Goal: Information Seeking & Learning: Learn about a topic

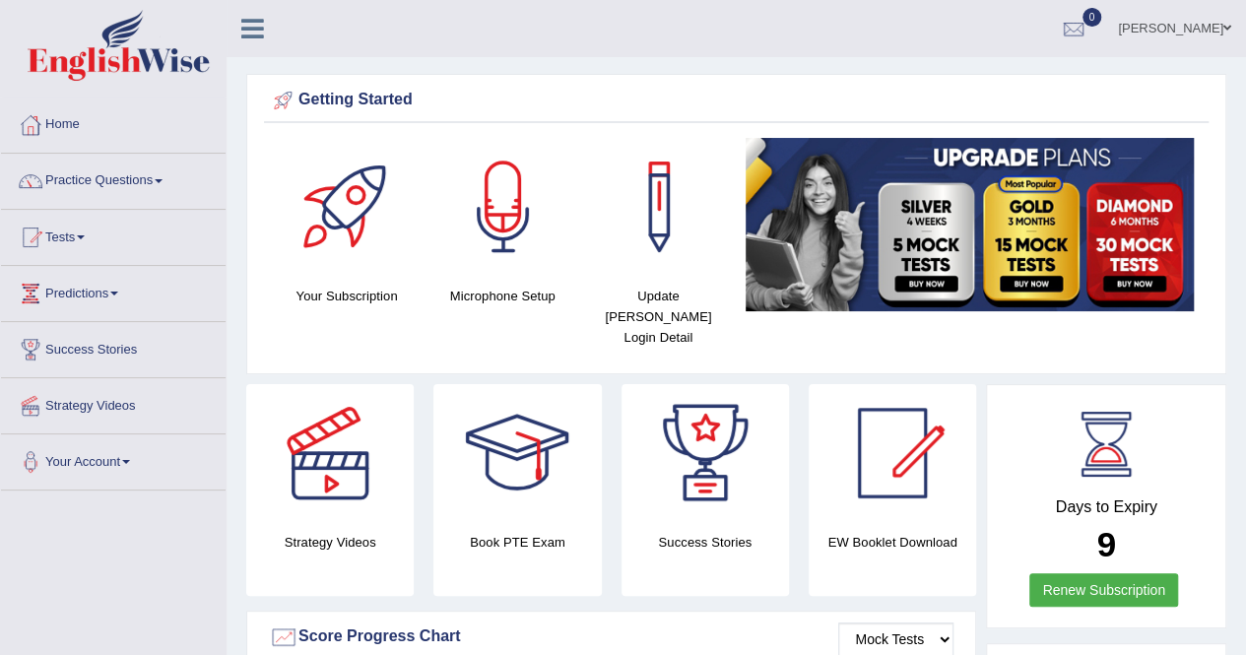
click at [162, 179] on span at bounding box center [159, 181] width 8 height 4
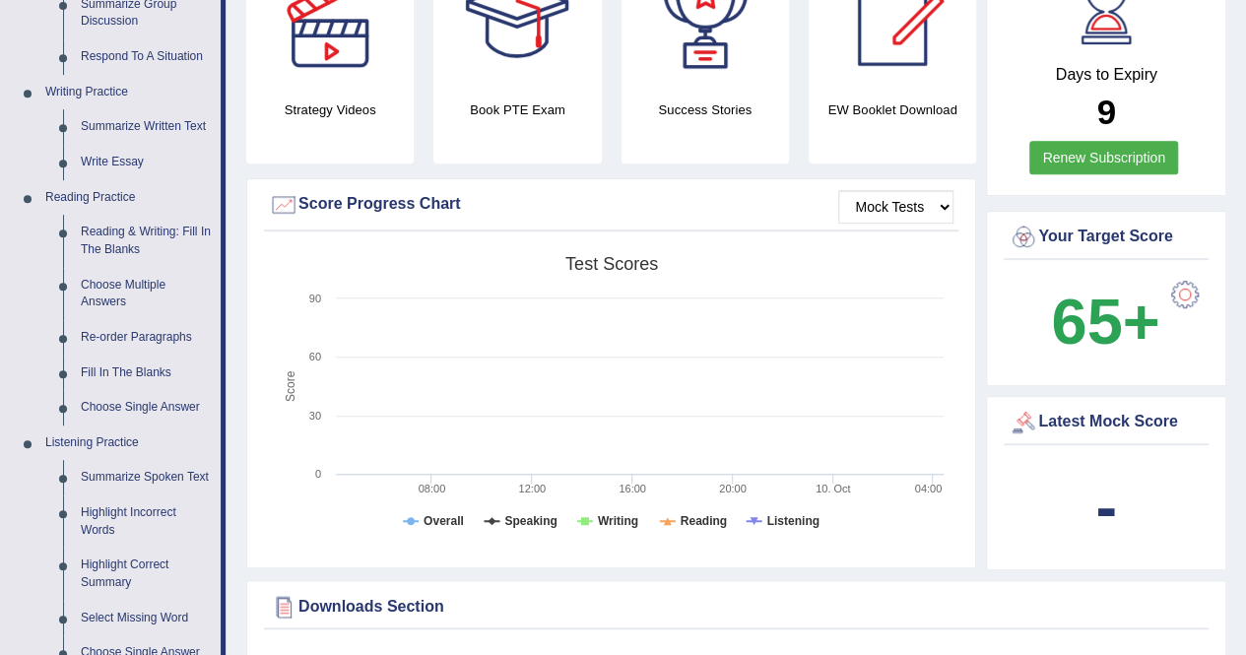
scroll to position [420, 0]
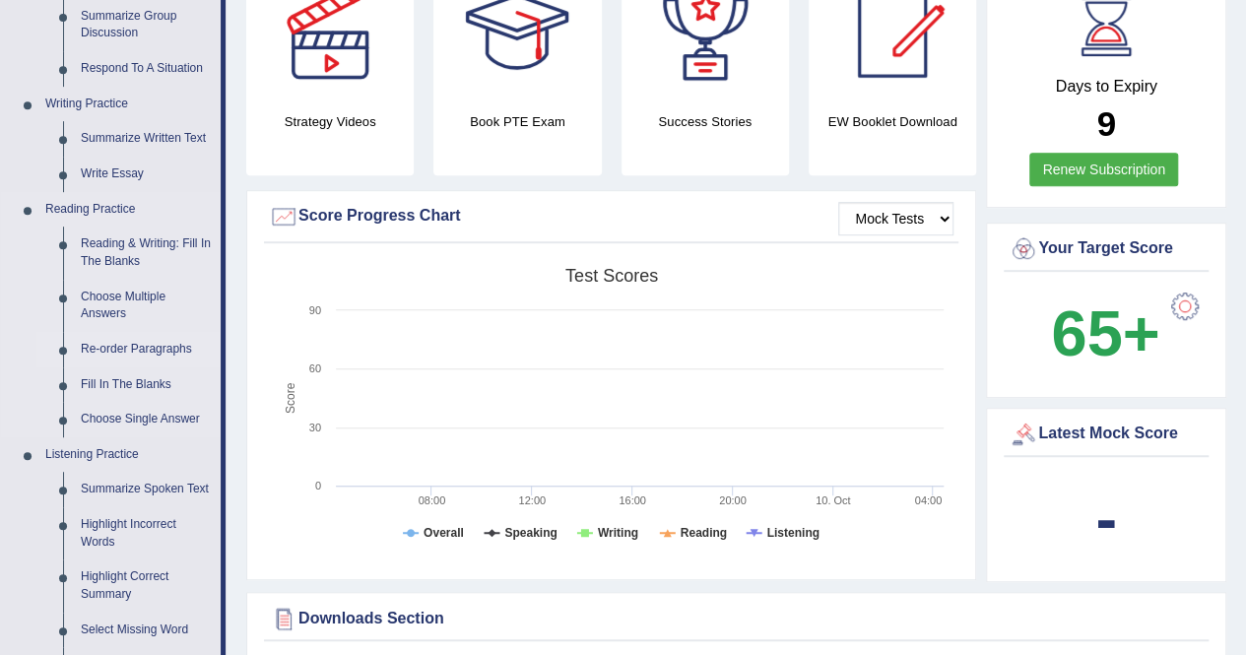
click at [152, 348] on link "Re-order Paragraphs" at bounding box center [146, 349] width 149 height 35
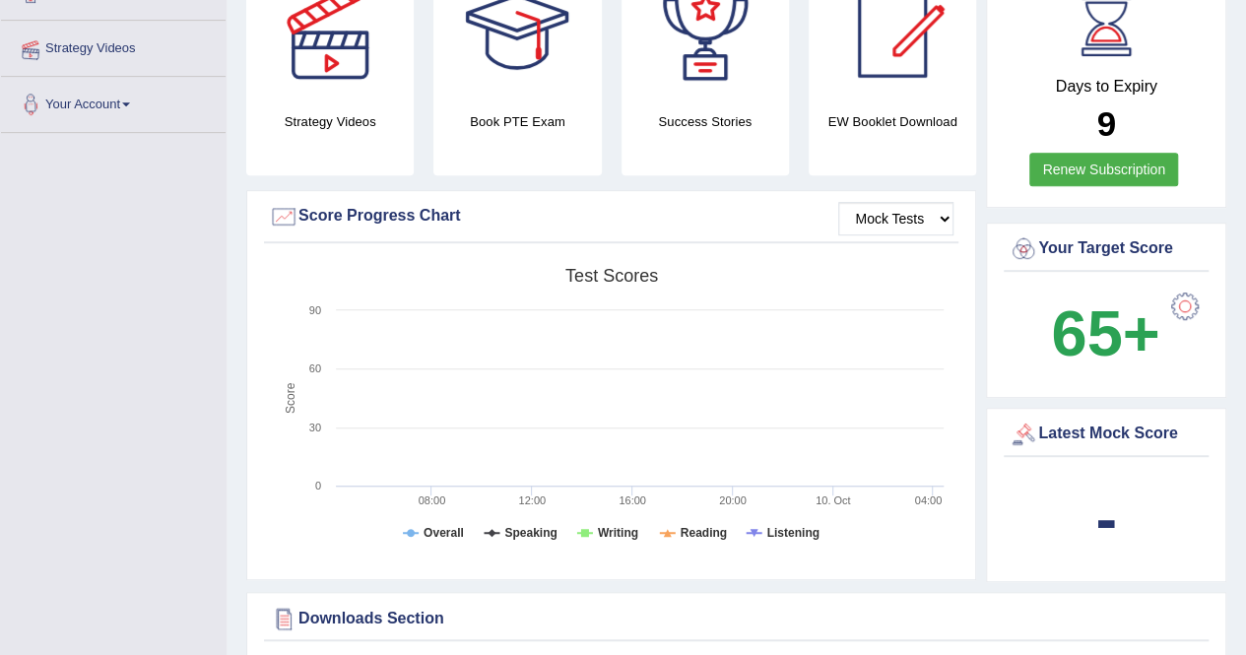
scroll to position [486, 0]
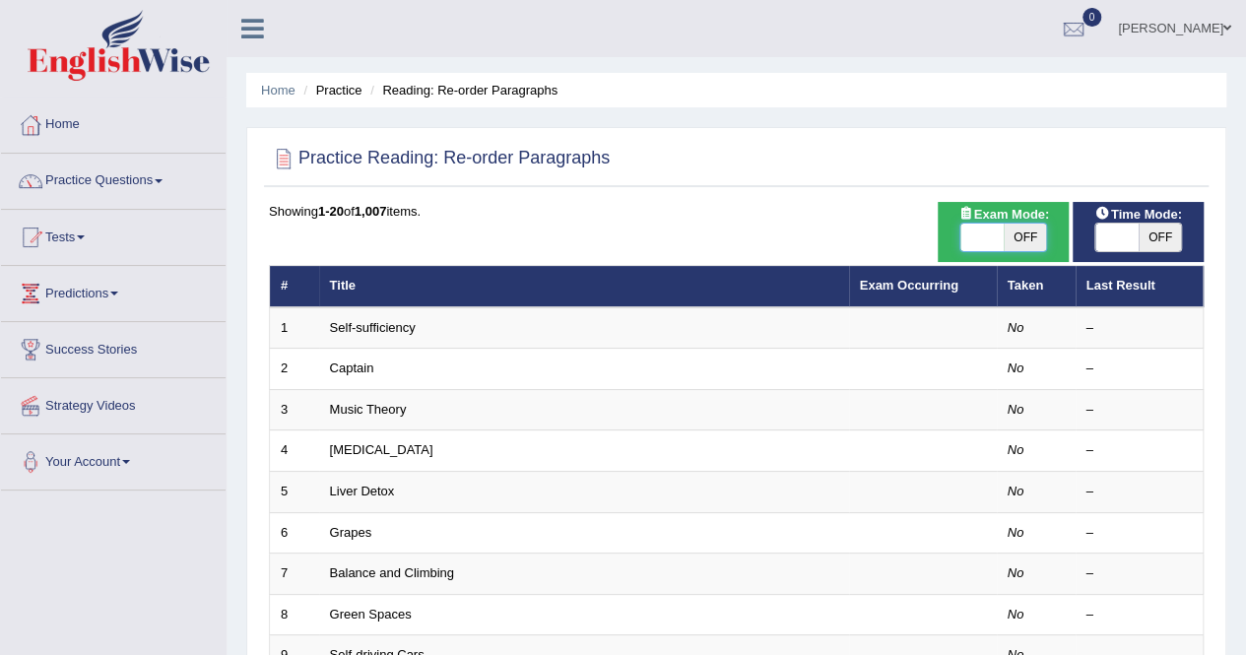
click at [980, 240] on span at bounding box center [981, 238] width 43 height 28
checkbox input "true"
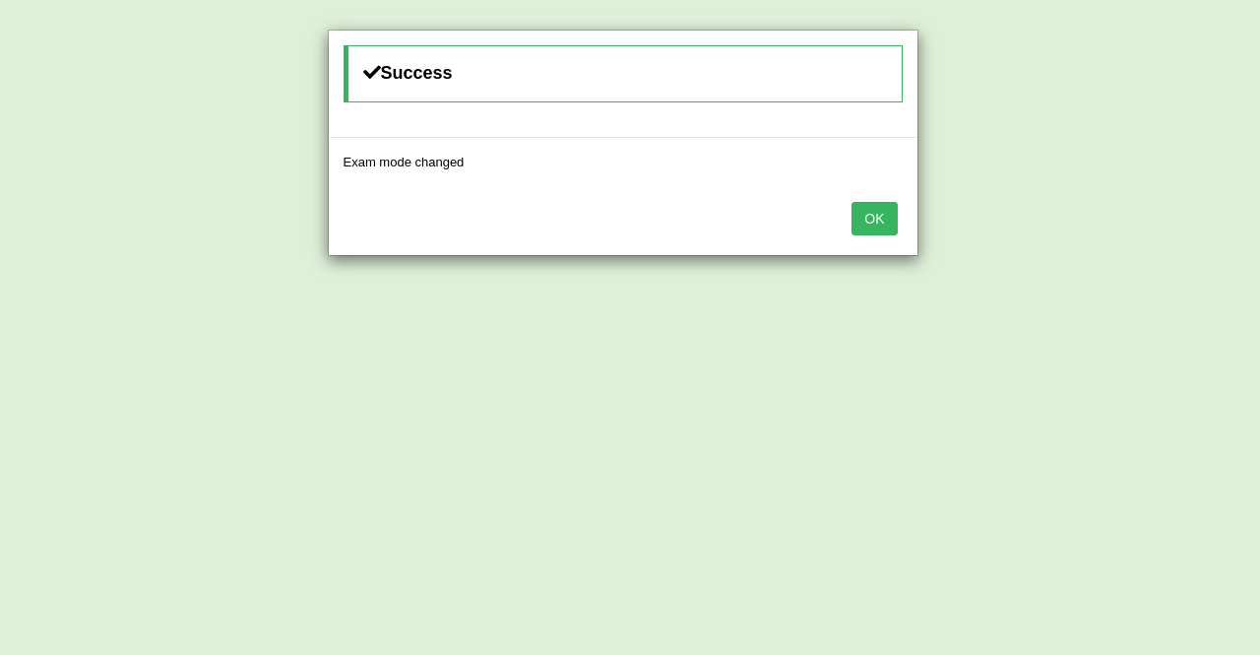
click at [869, 215] on button "OK" at bounding box center [874, 218] width 45 height 33
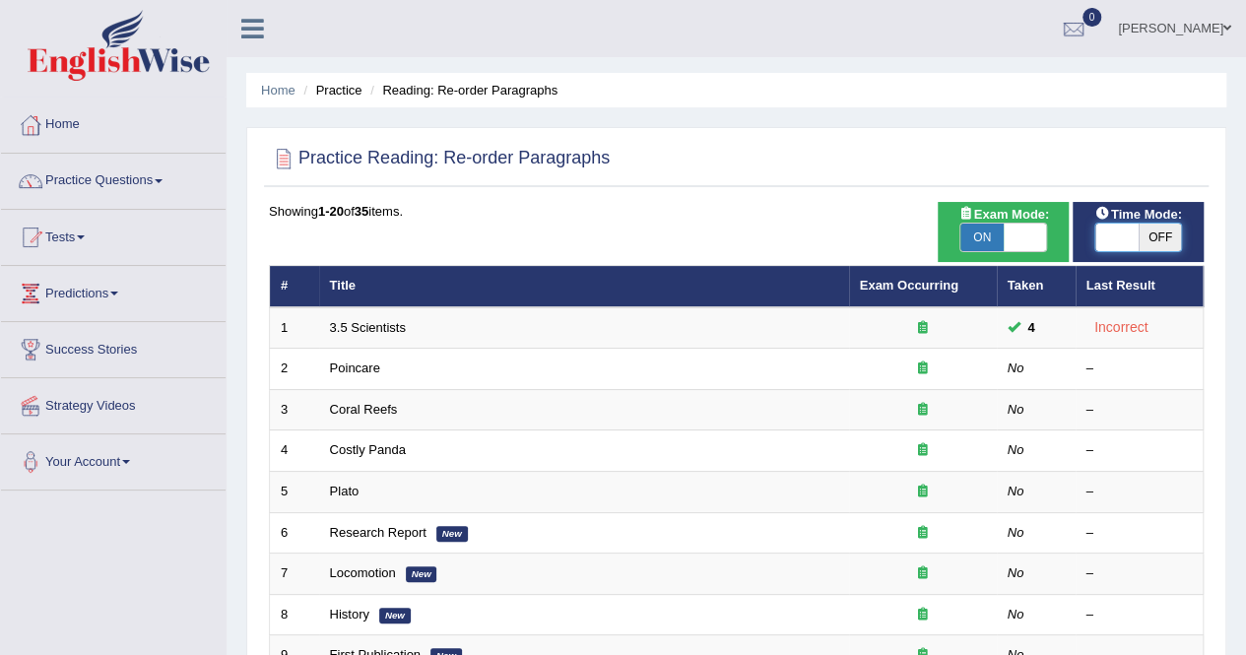
click at [1116, 237] on span at bounding box center [1116, 238] width 43 height 28
checkbox input "true"
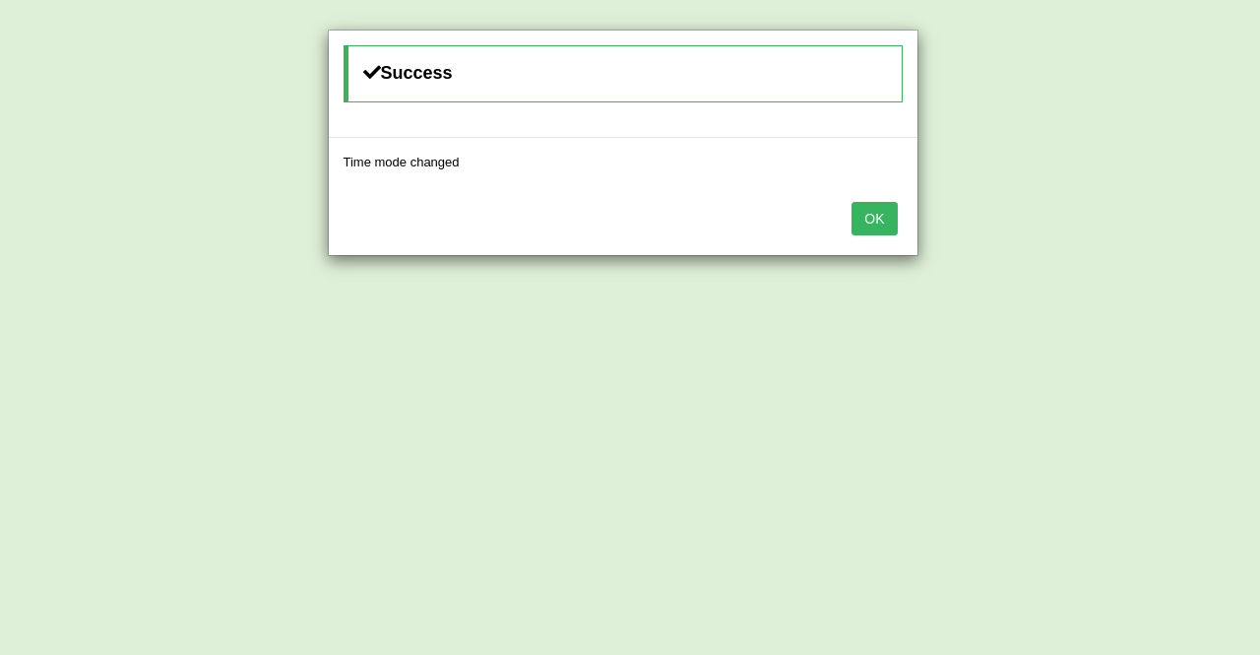
click at [881, 206] on button "OK" at bounding box center [874, 218] width 45 height 33
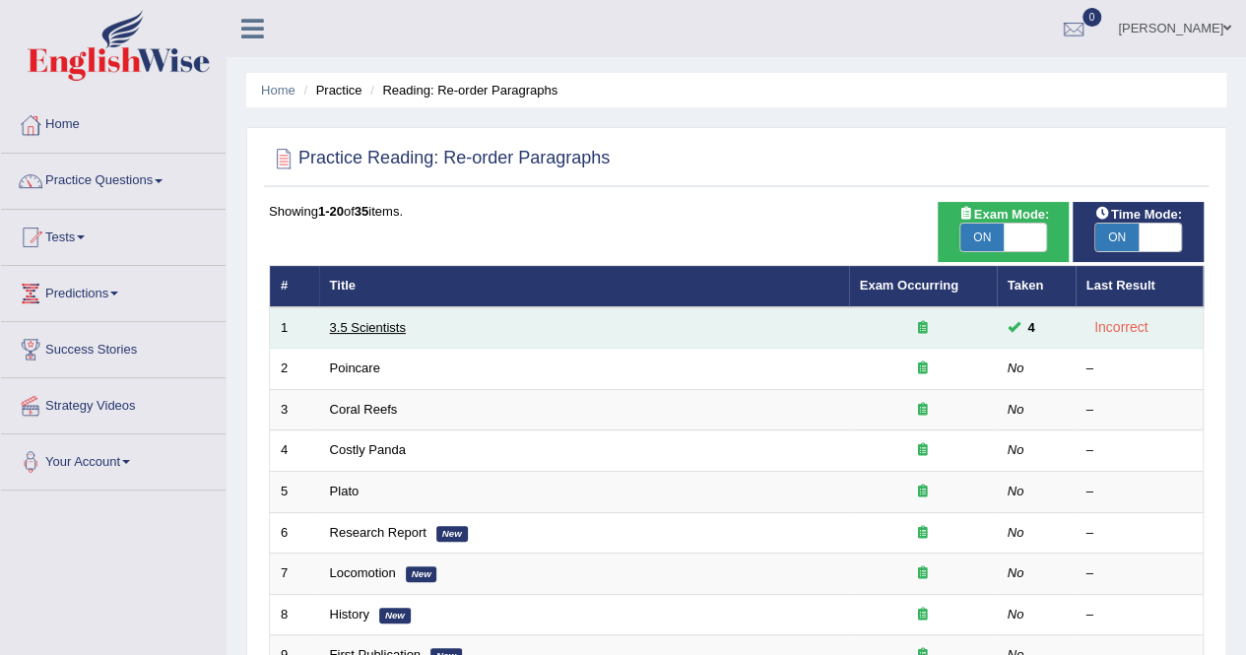
click at [376, 328] on link "3.5 Scientists" at bounding box center [368, 327] width 76 height 15
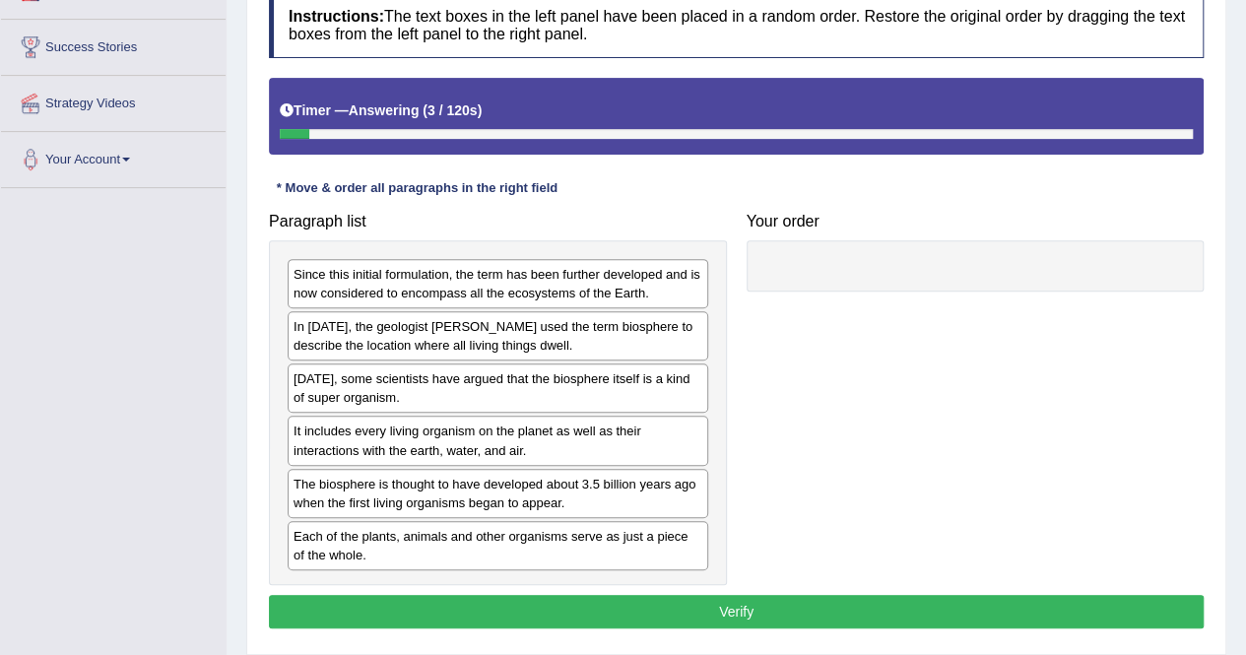
scroll to position [302, 0]
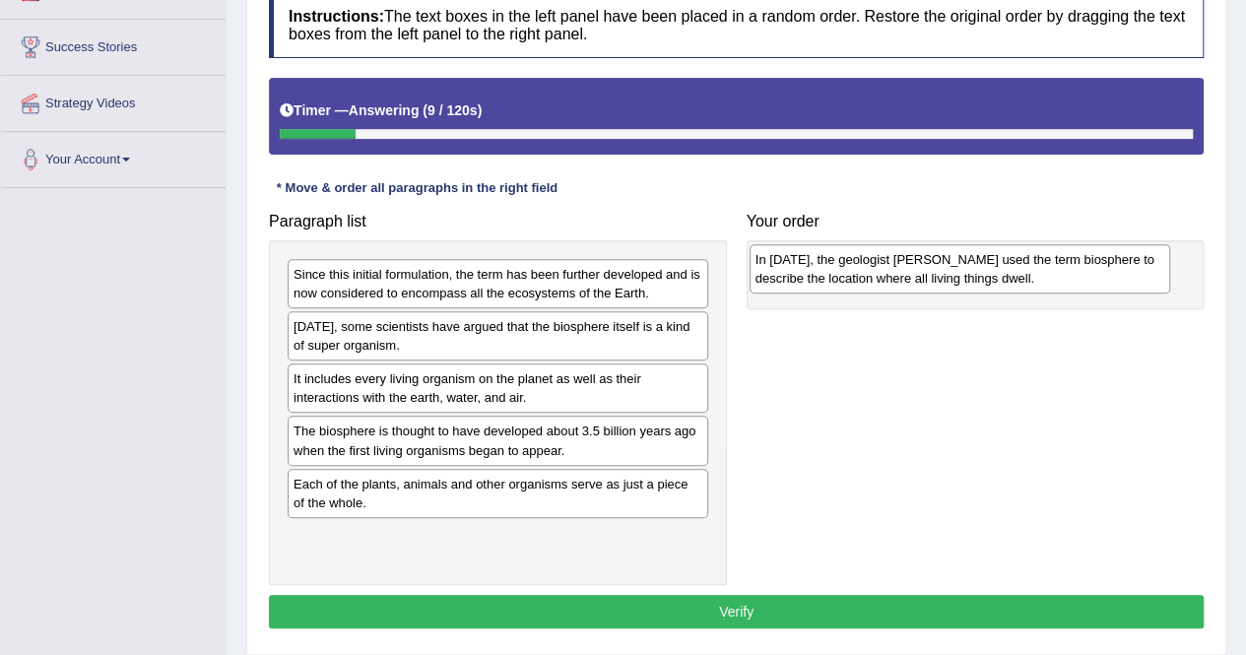
drag, startPoint x: 524, startPoint y: 336, endPoint x: 986, endPoint y: 270, distance: 466.5
click at [986, 270] on div "In [DATE], the geologist [PERSON_NAME] used the term biosphere to describe the …" at bounding box center [959, 268] width 420 height 49
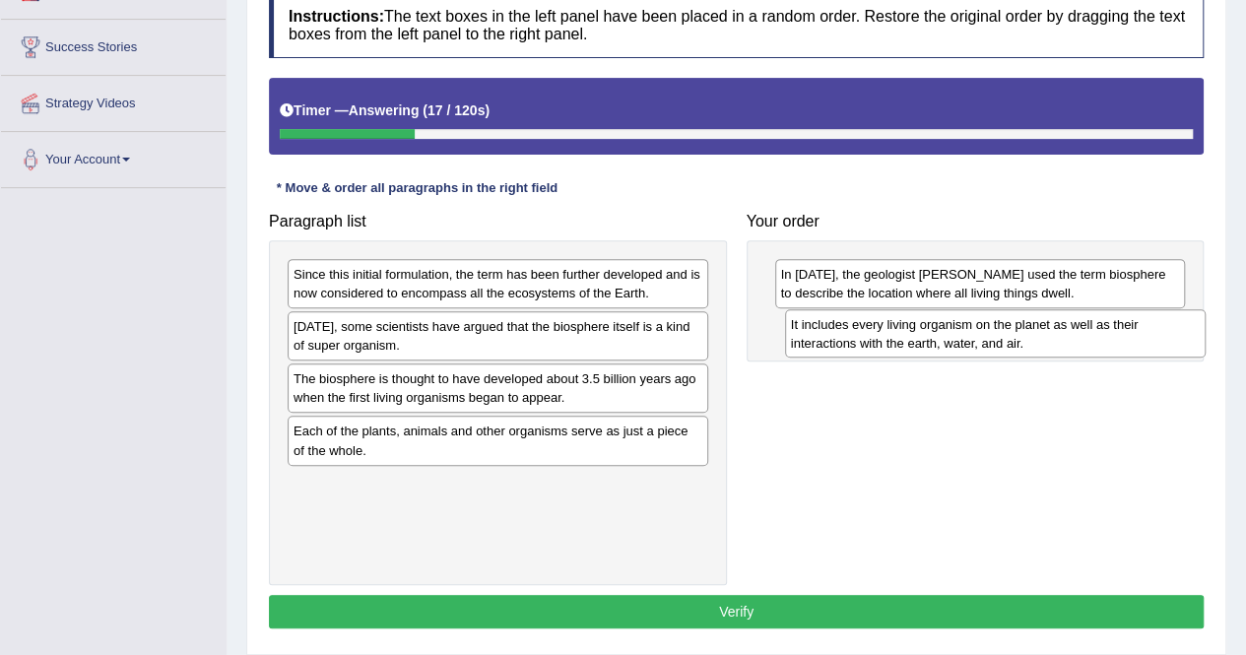
drag, startPoint x: 447, startPoint y: 385, endPoint x: 928, endPoint y: 333, distance: 483.4
click at [928, 333] on div "It includes every living organism on the planet as well as their interactions w…" at bounding box center [995, 333] width 420 height 49
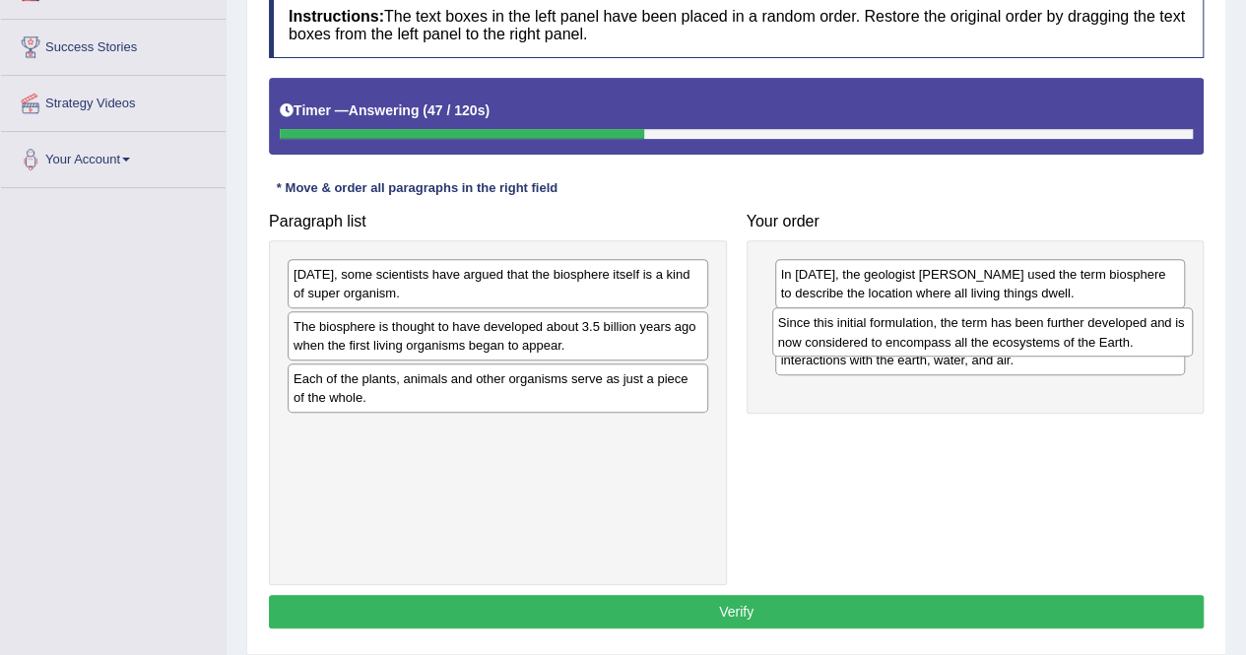
drag, startPoint x: 499, startPoint y: 279, endPoint x: 984, endPoint y: 326, distance: 486.8
click at [984, 326] on div "Since this initial formulation, the term has been further developed and is now …" at bounding box center [982, 331] width 420 height 49
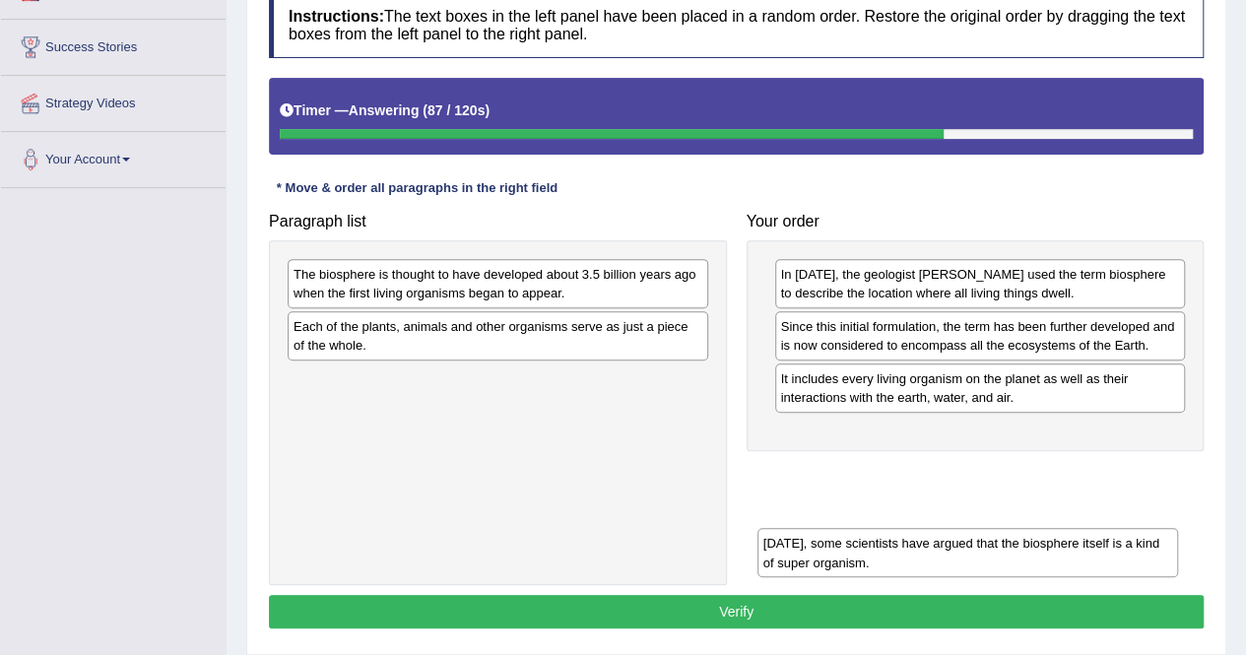
drag, startPoint x: 483, startPoint y: 279, endPoint x: 957, endPoint y: 552, distance: 547.9
click at [957, 552] on div "[DATE], some scientists have argued that the biosphere itself is a kind of supe…" at bounding box center [967, 552] width 420 height 49
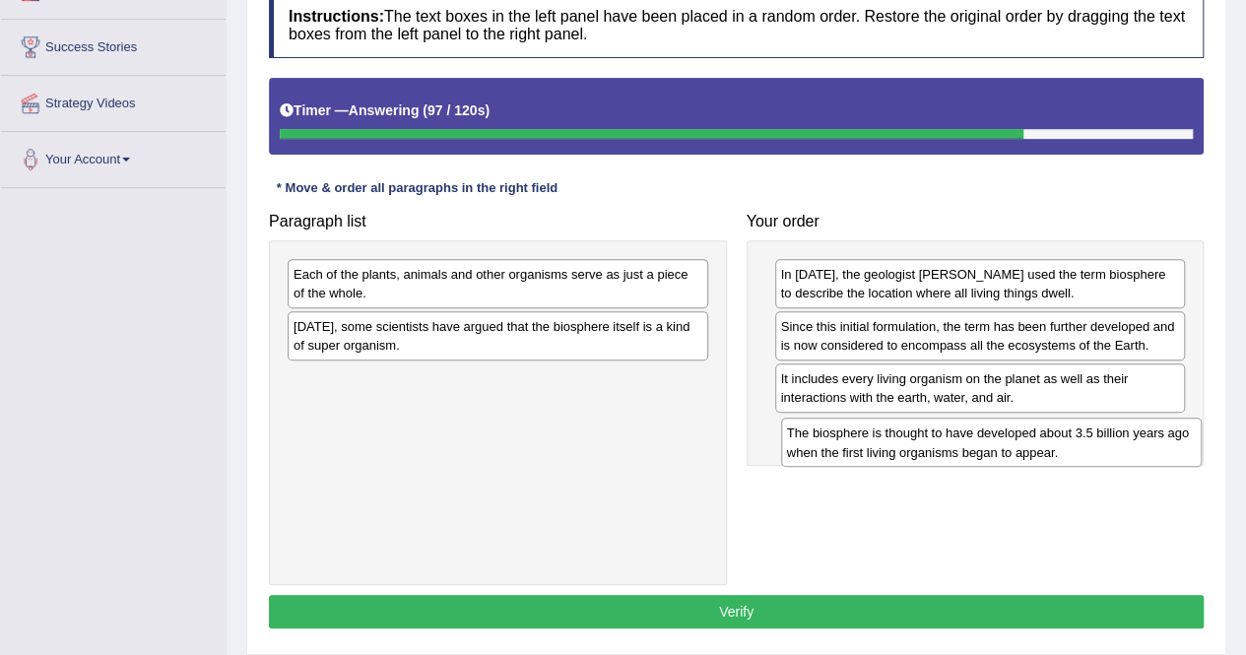
drag, startPoint x: 547, startPoint y: 281, endPoint x: 1040, endPoint y: 440, distance: 518.5
click at [1040, 440] on div "The biosphere is thought to have developed about 3.5 billion years ago when the…" at bounding box center [991, 442] width 420 height 49
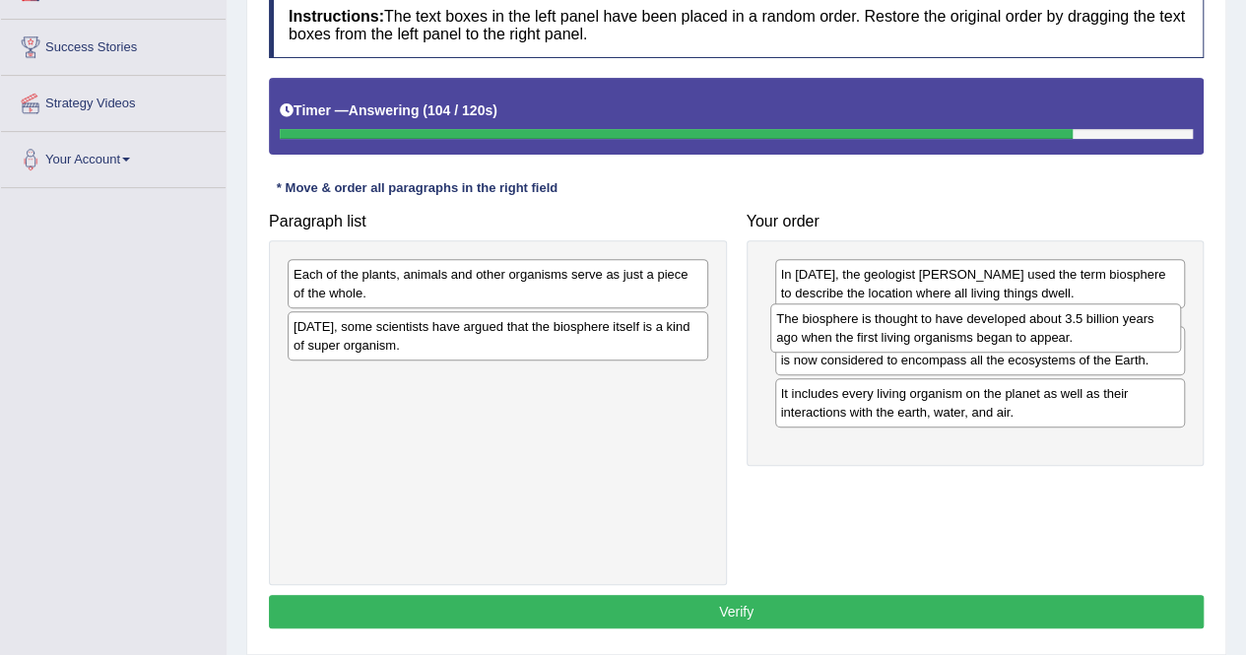
drag, startPoint x: 1004, startPoint y: 432, endPoint x: 1001, endPoint y: 322, distance: 110.4
click at [1001, 322] on div "The biosphere is thought to have developed about 3.5 billion years ago when the…" at bounding box center [975, 327] width 411 height 49
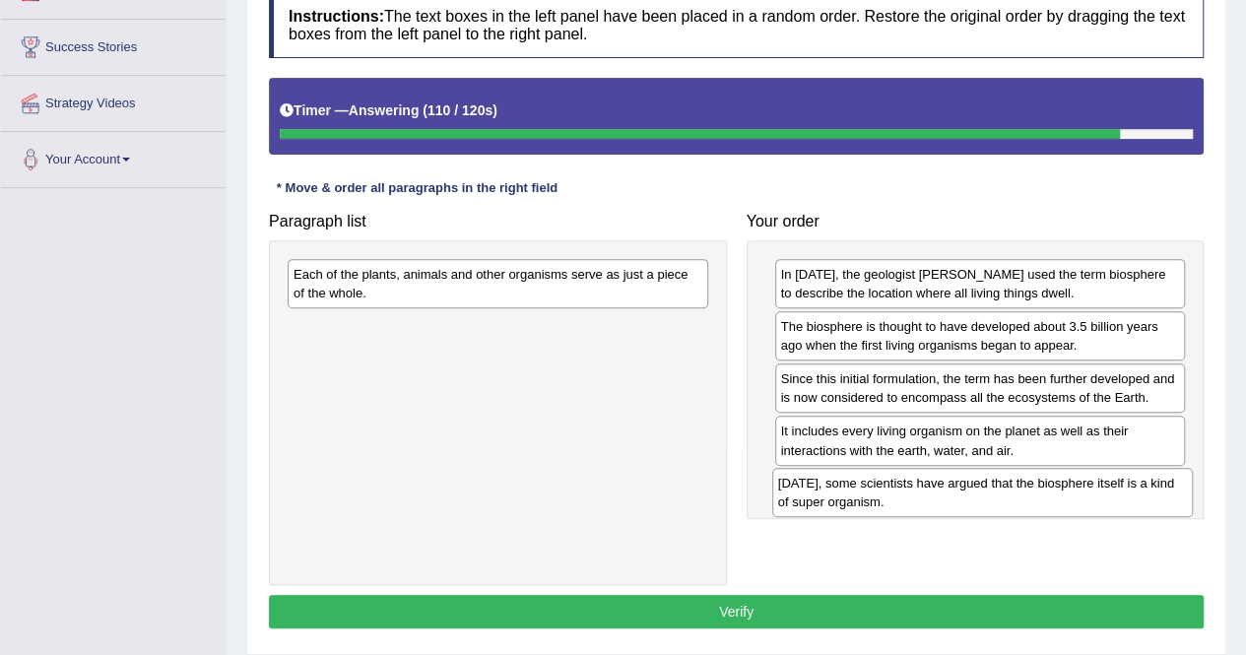
drag, startPoint x: 488, startPoint y: 334, endPoint x: 973, endPoint y: 491, distance: 509.5
click at [973, 491] on div "Today, some scientists have argued that the biosphere itself is a kind of super…" at bounding box center [982, 492] width 420 height 49
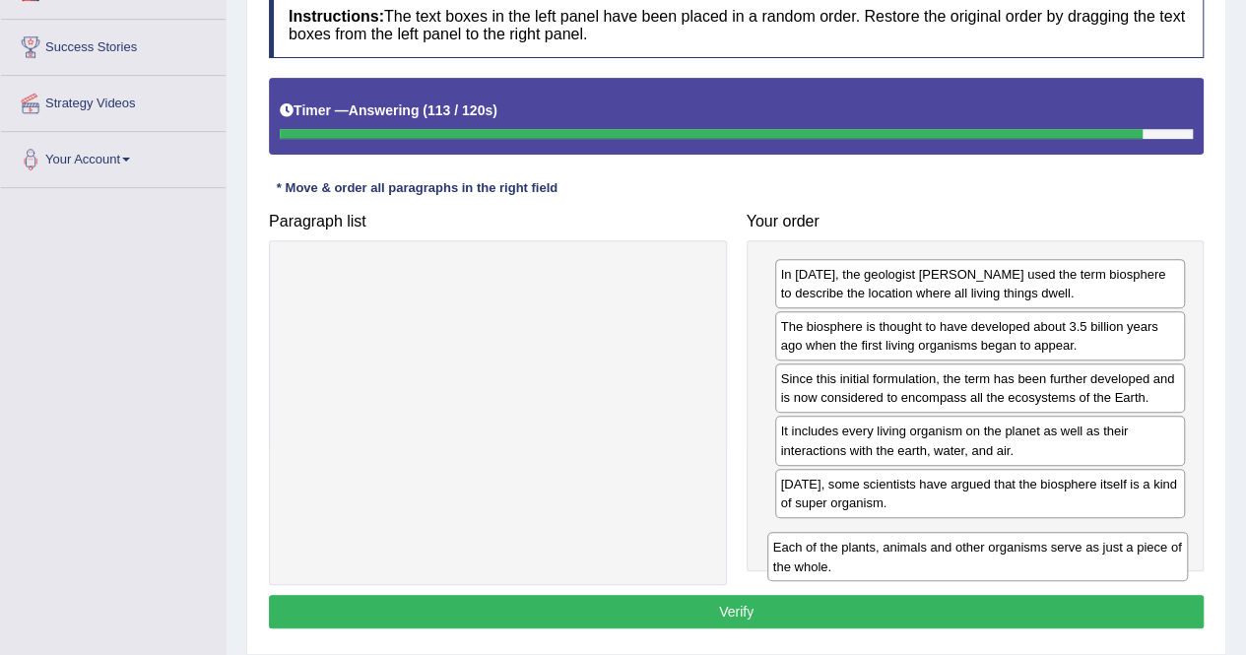
drag, startPoint x: 529, startPoint y: 269, endPoint x: 1006, endPoint y: 543, distance: 550.5
click at [1006, 543] on div "Each of the plants, animals and other organisms serve as just a piece of the wh…" at bounding box center [977, 556] width 420 height 49
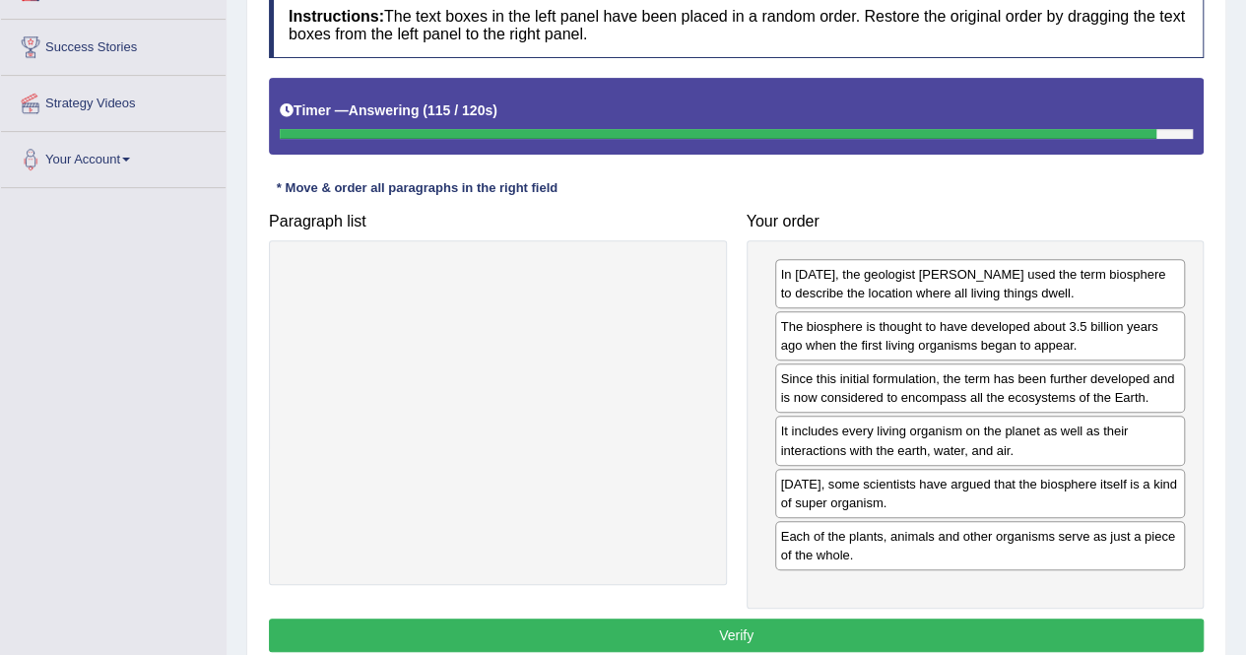
click at [746, 628] on button "Verify" at bounding box center [736, 634] width 935 height 33
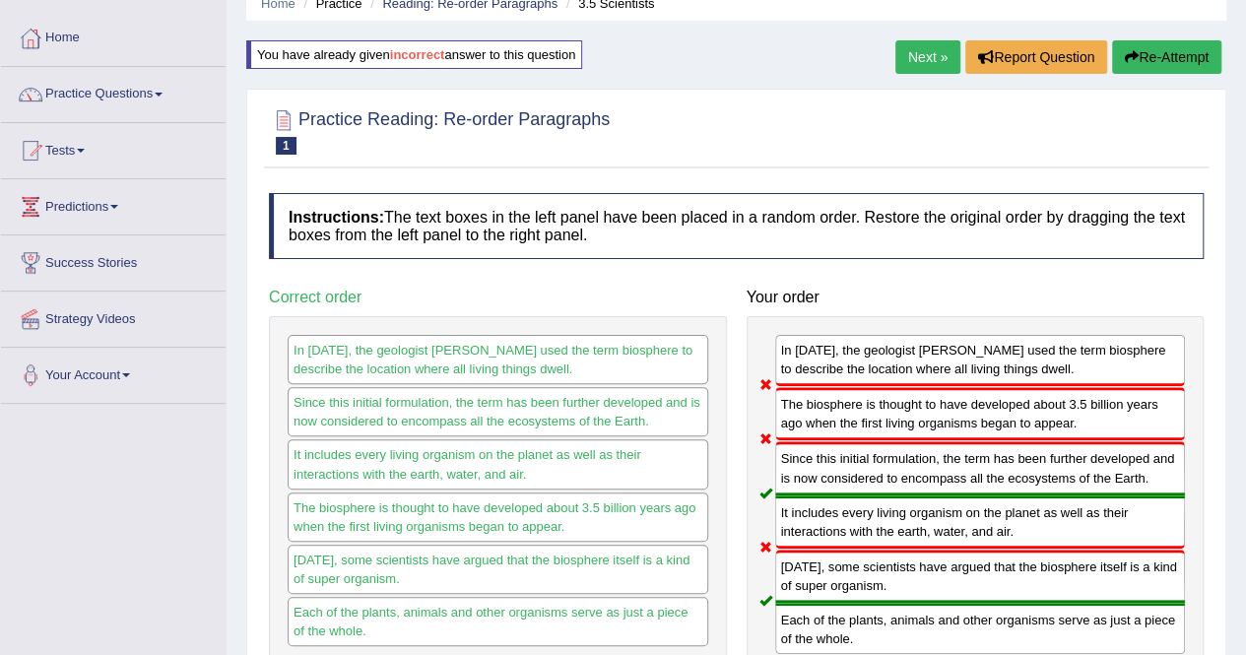
scroll to position [60, 0]
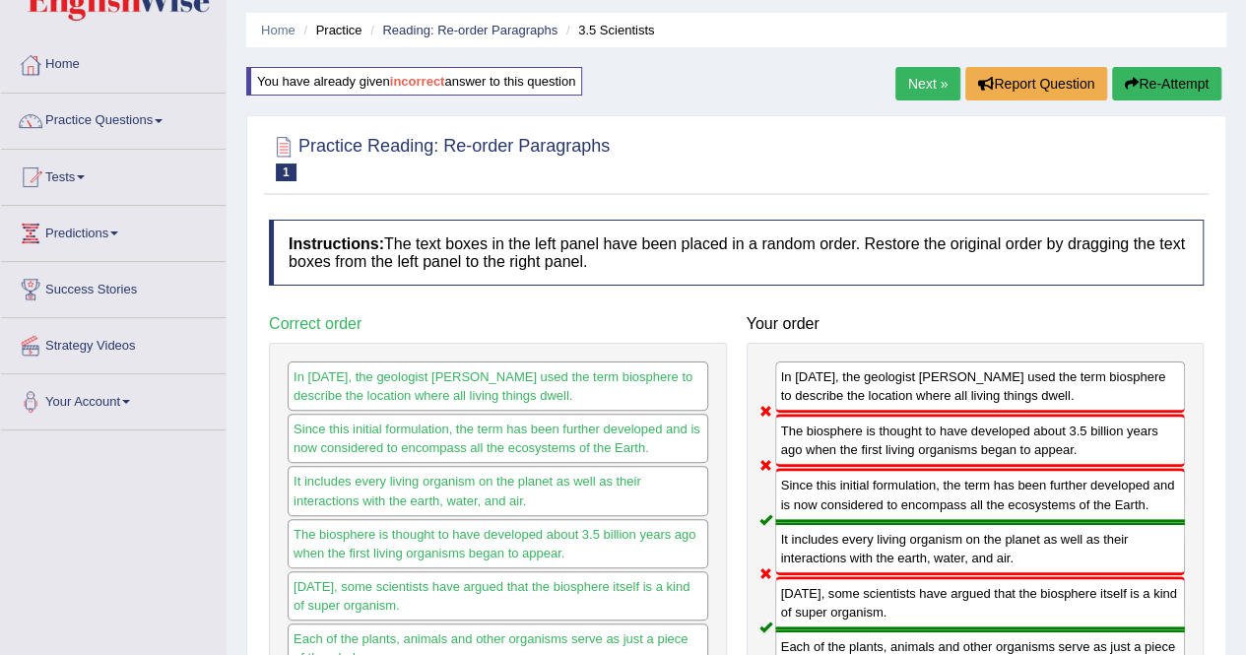
click at [1158, 79] on button "Re-Attempt" at bounding box center [1166, 83] width 109 height 33
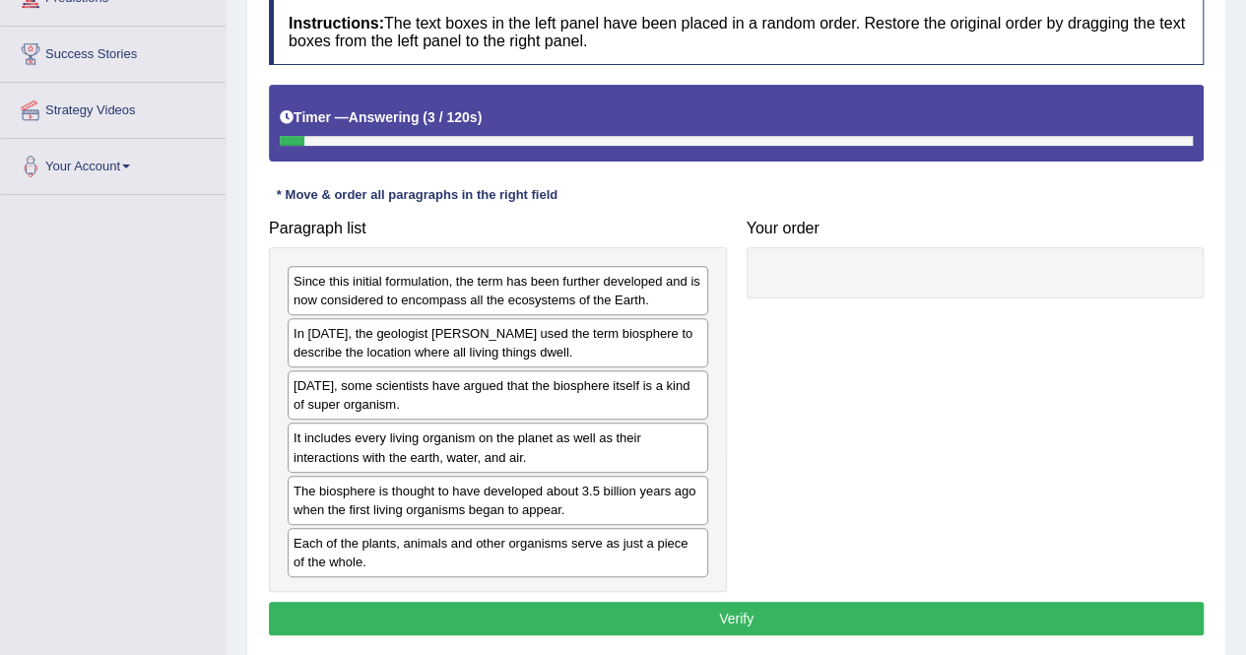
scroll to position [291, 0]
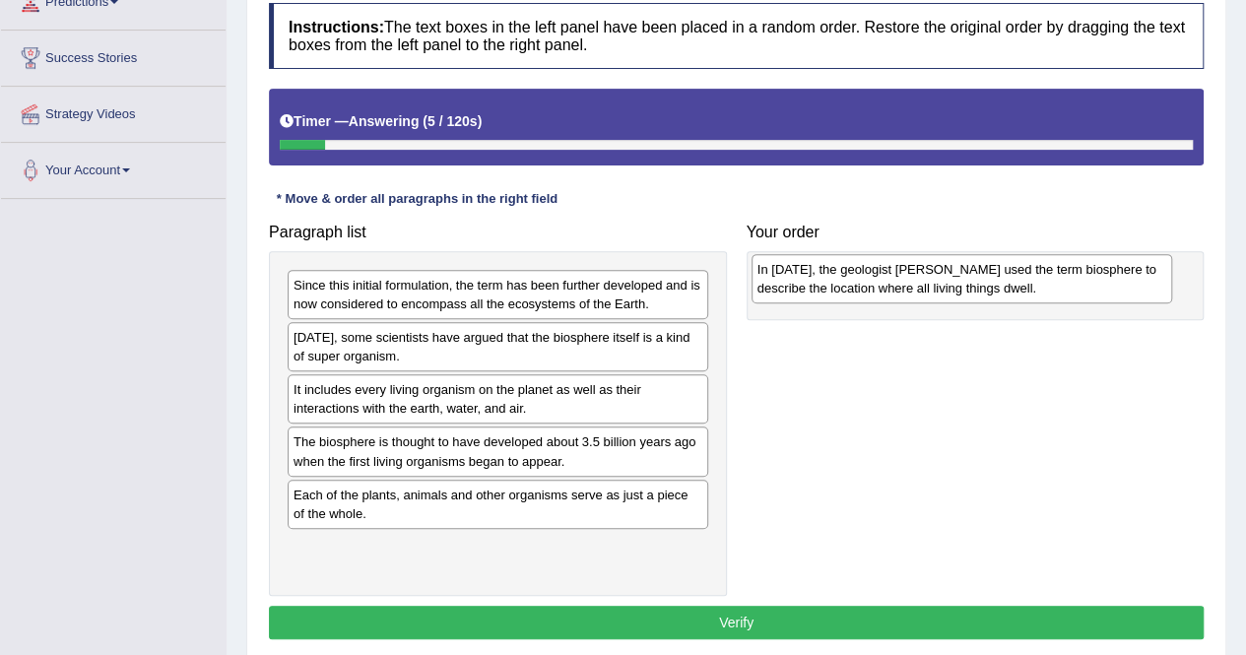
drag, startPoint x: 478, startPoint y: 340, endPoint x: 941, endPoint y: 273, distance: 468.6
click at [941, 273] on div "In 1875, the geologist Eduard Suess used the term biosphere to describe the loc…" at bounding box center [961, 278] width 420 height 49
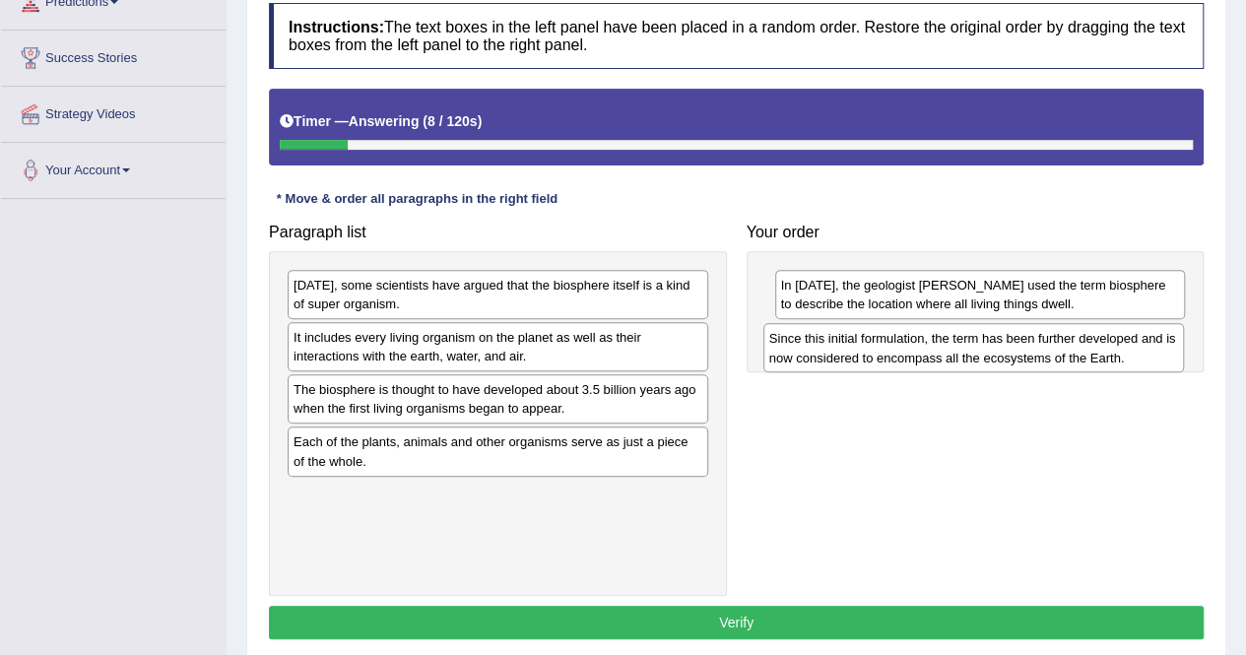
drag, startPoint x: 496, startPoint y: 296, endPoint x: 971, endPoint y: 351, distance: 477.7
click at [971, 351] on div "Since this initial formulation, the term has been further developed and is now …" at bounding box center [973, 347] width 420 height 49
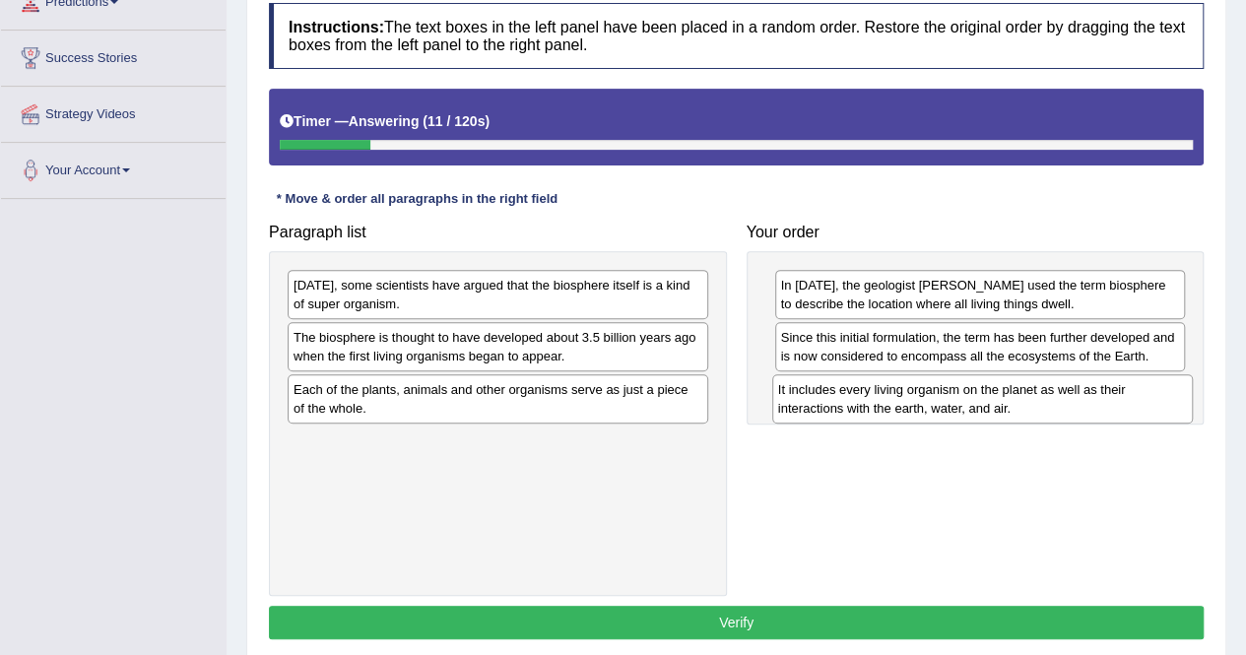
drag, startPoint x: 426, startPoint y: 353, endPoint x: 911, endPoint y: 406, distance: 487.4
click at [911, 406] on div "It includes every living organism on the planet as well as their interactions w…" at bounding box center [982, 398] width 420 height 49
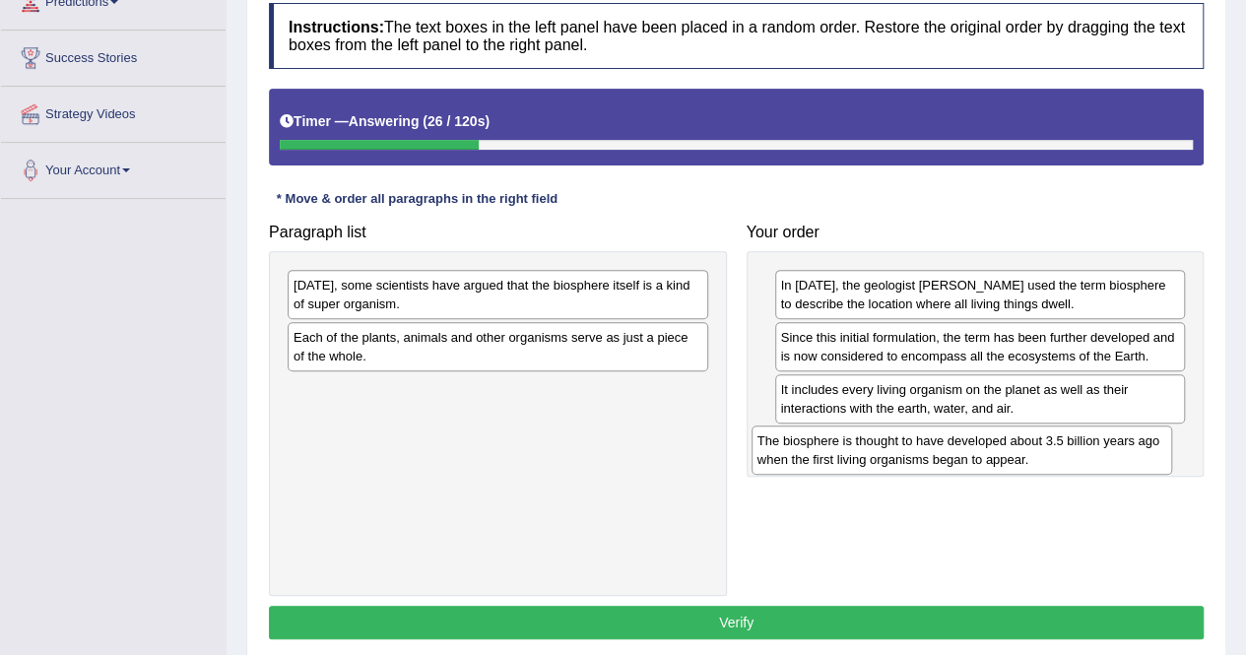
drag, startPoint x: 495, startPoint y: 348, endPoint x: 959, endPoint y: 450, distance: 475.0
click at [959, 450] on div "The biosphere is thought to have developed about 3.5 billion years ago when the…" at bounding box center [961, 449] width 420 height 49
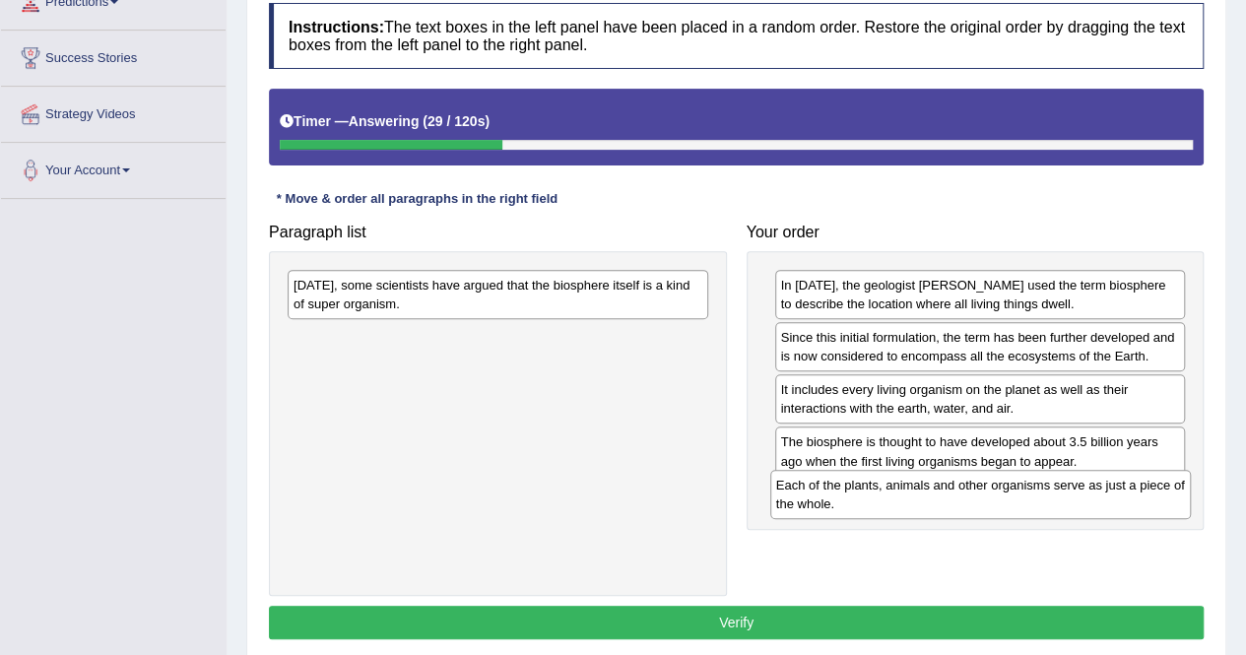
drag, startPoint x: 583, startPoint y: 344, endPoint x: 1065, endPoint y: 491, distance: 503.7
click at [1065, 491] on div "Each of the plants, animals and other organisms serve as just a piece of the wh…" at bounding box center [980, 494] width 420 height 49
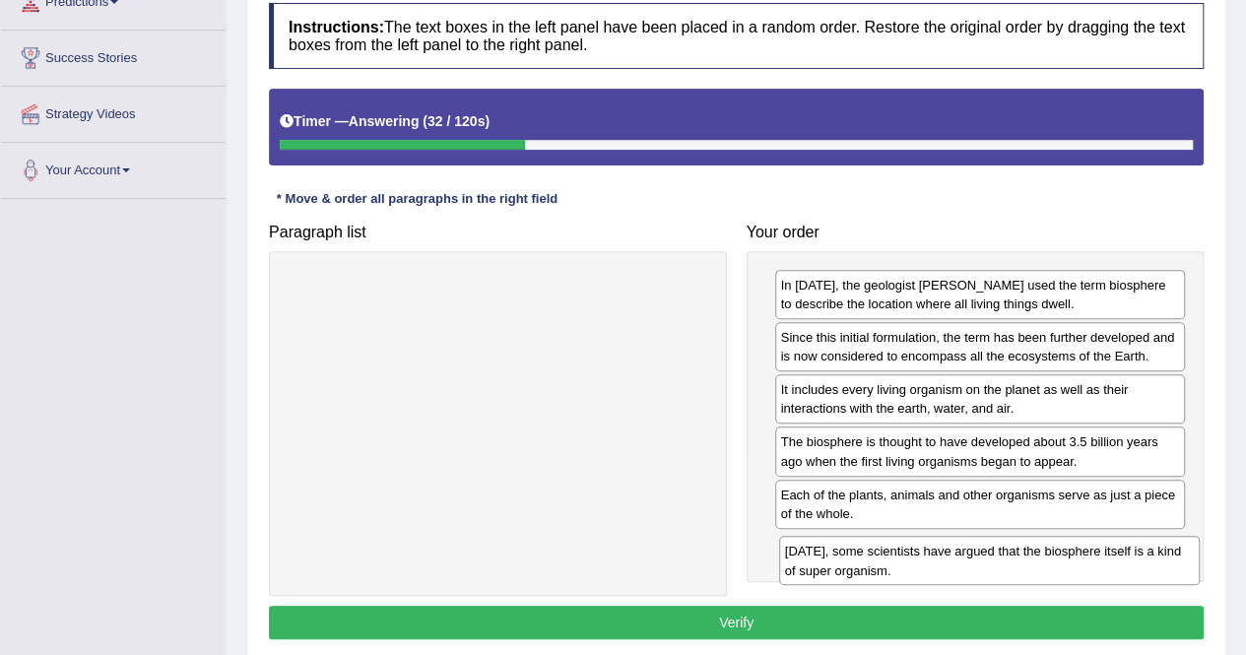
drag, startPoint x: 572, startPoint y: 273, endPoint x: 1064, endPoint y: 541, distance: 559.7
click at [1064, 541] on div "Today, some scientists have argued that the biosphere itself is a kind of super…" at bounding box center [989, 560] width 420 height 49
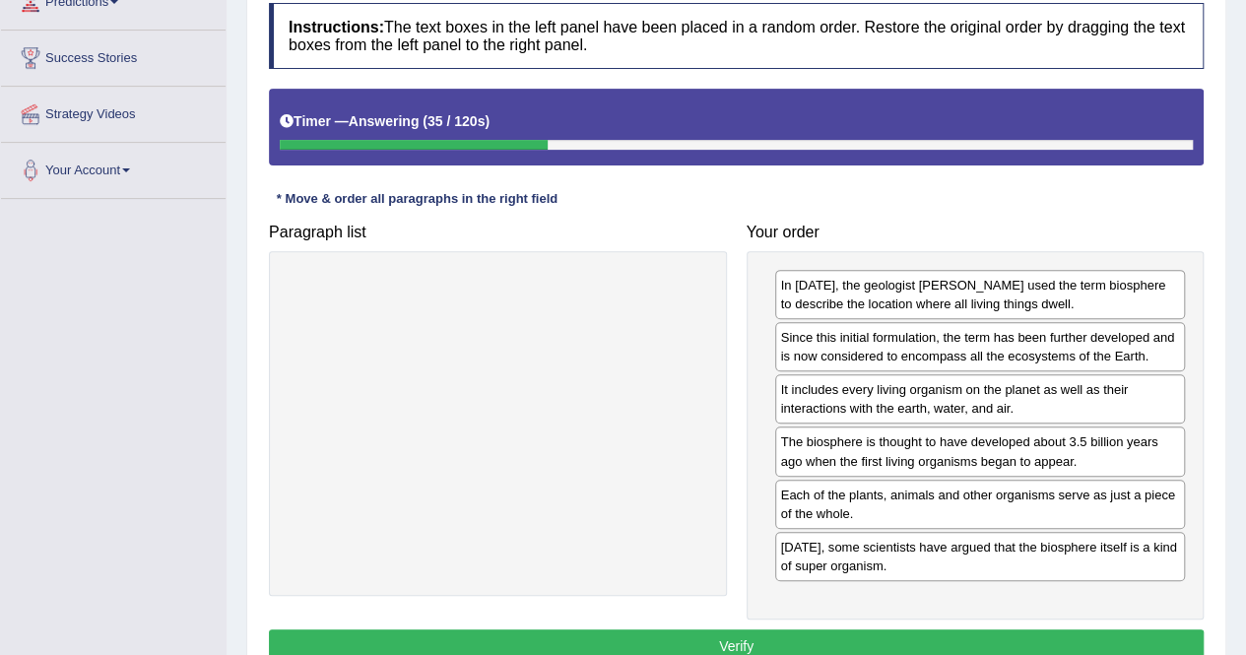
click at [741, 643] on button "Verify" at bounding box center [736, 645] width 935 height 33
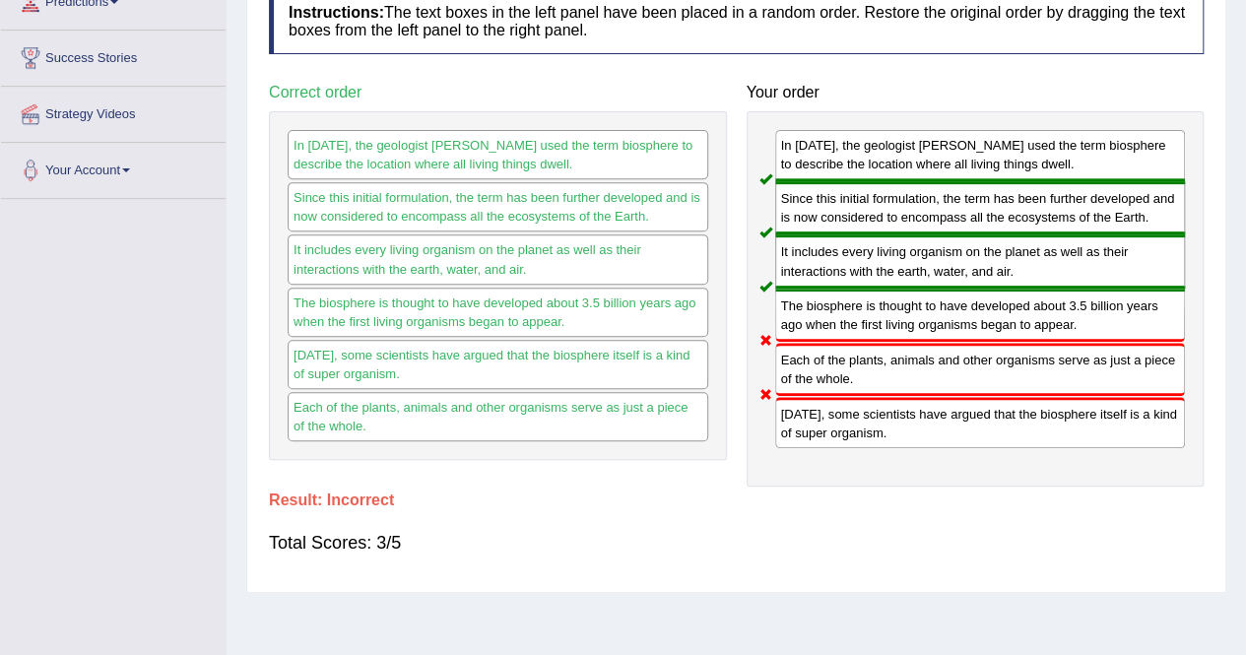
drag, startPoint x: 852, startPoint y: 426, endPoint x: 842, endPoint y: 377, distance: 50.2
click at [842, 377] on div "In 1875, the geologist Eduard Suess used the term biosphere to describe the loc…" at bounding box center [975, 298] width 458 height 375
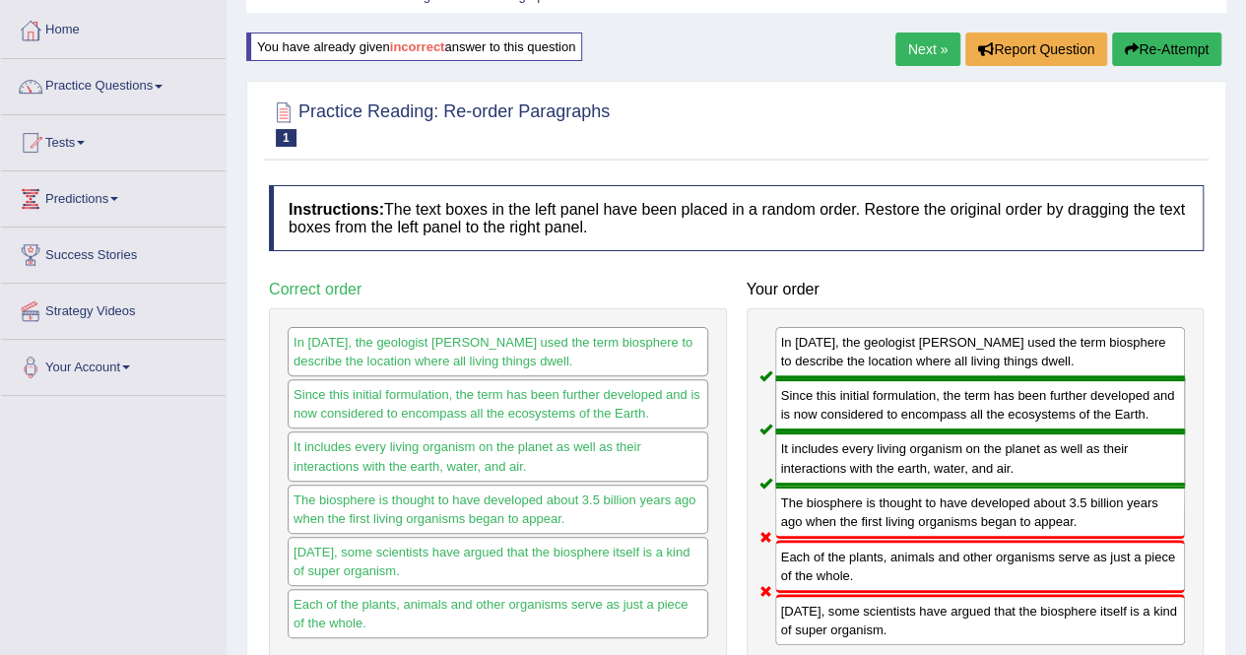
scroll to position [85, 0]
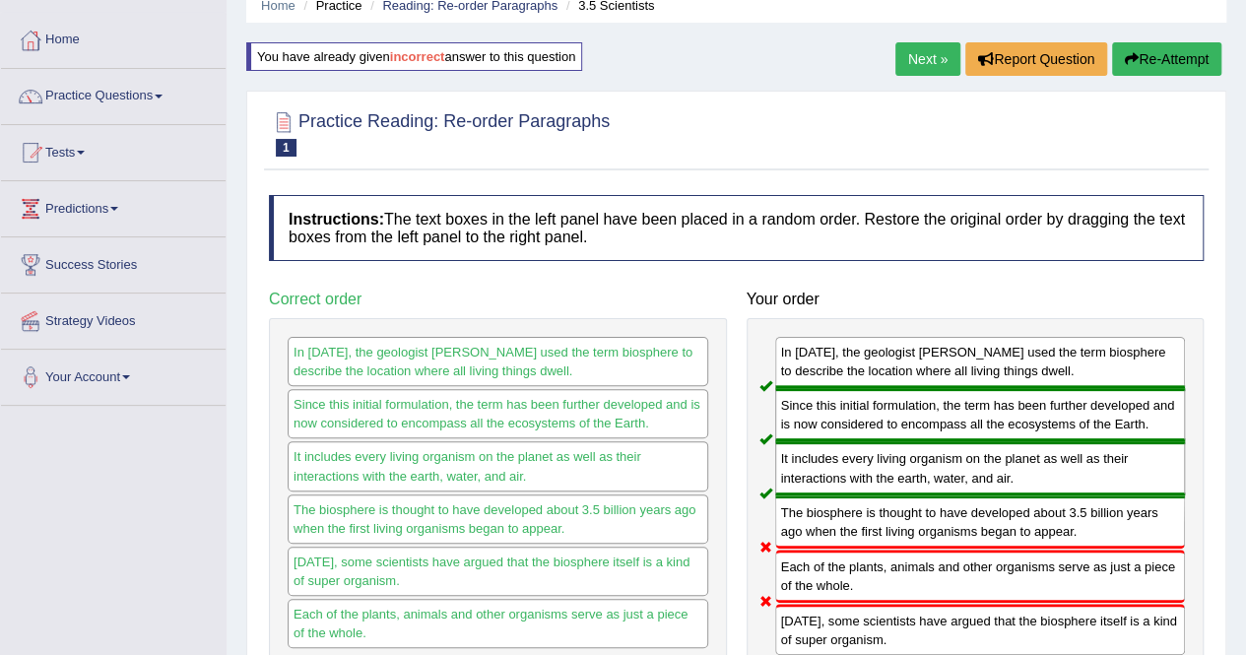
click at [1152, 54] on button "Re-Attempt" at bounding box center [1166, 58] width 109 height 33
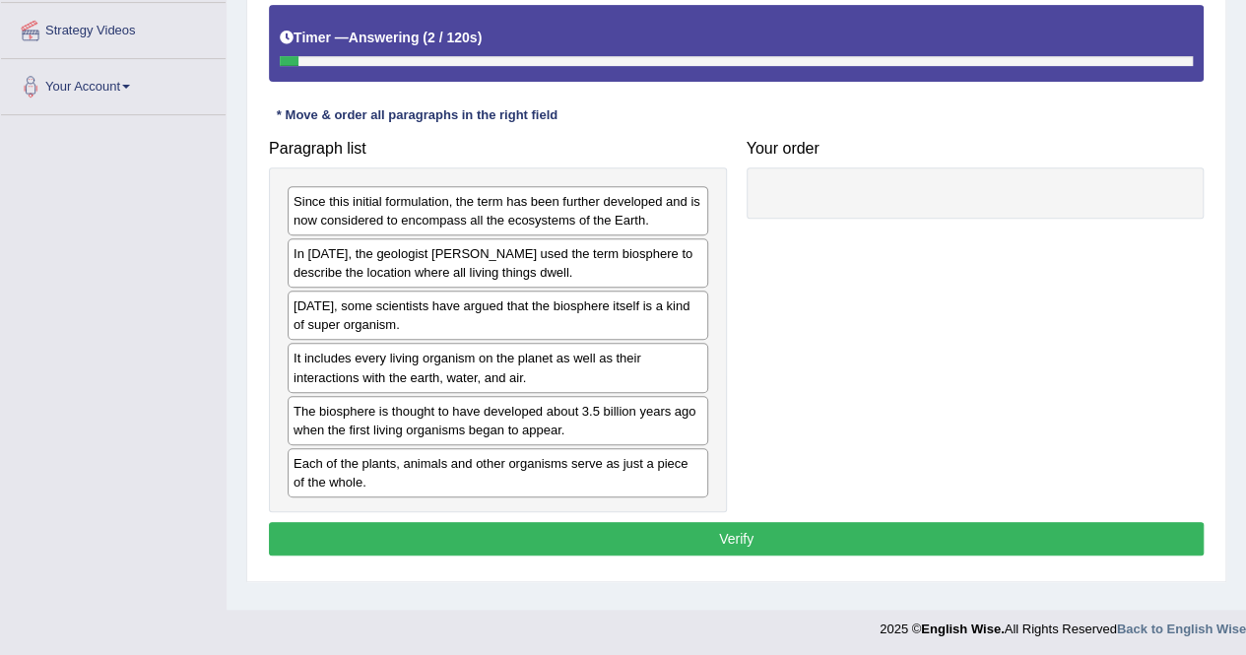
scroll to position [367, 0]
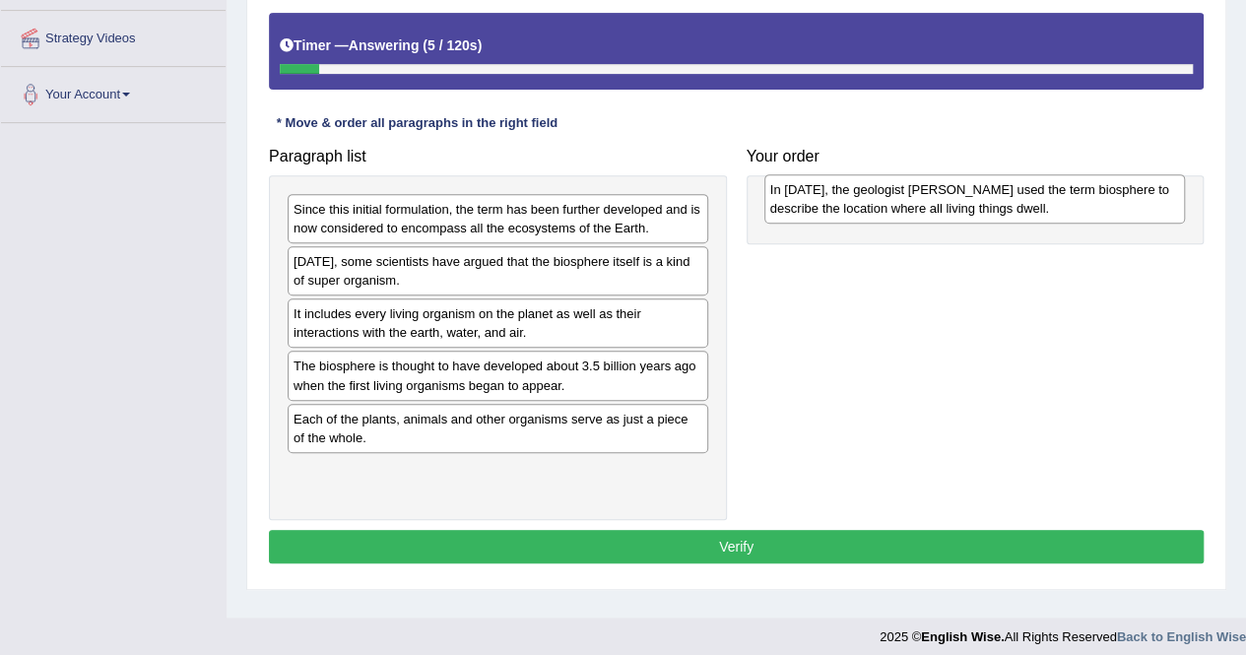
drag, startPoint x: 514, startPoint y: 263, endPoint x: 985, endPoint y: 197, distance: 475.3
click at [985, 197] on div "In 1875, the geologist Eduard Suess used the term biosphere to describe the loc…" at bounding box center [974, 198] width 420 height 49
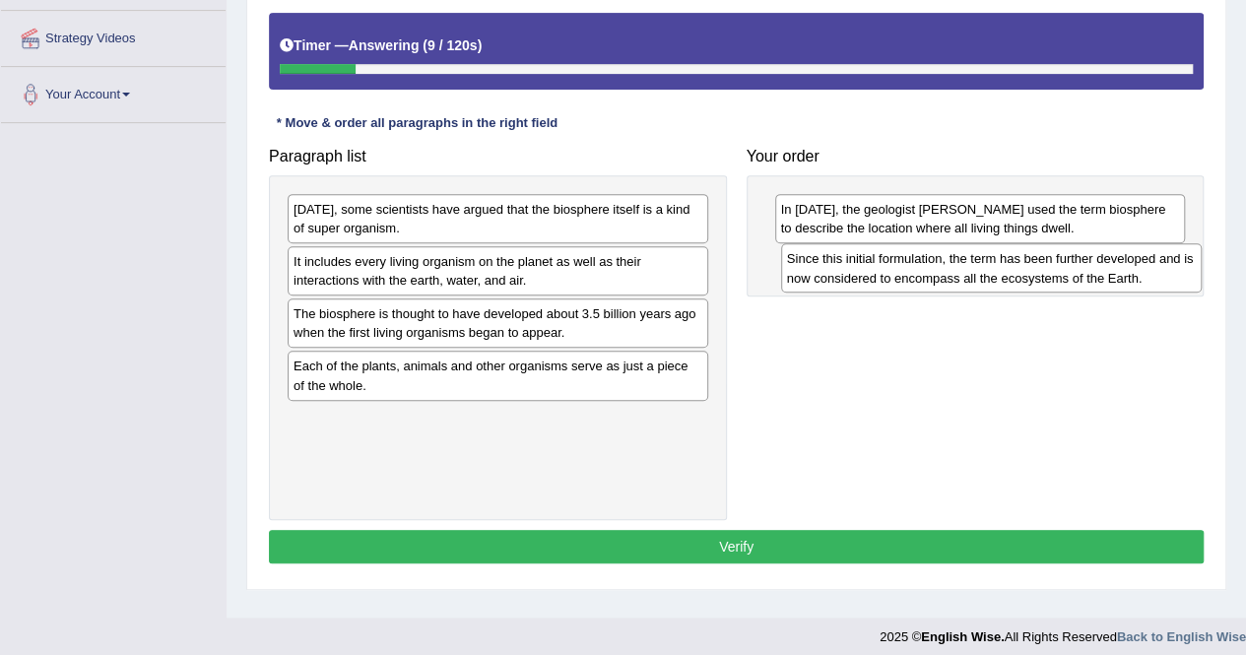
drag, startPoint x: 434, startPoint y: 221, endPoint x: 928, endPoint y: 271, distance: 495.9
click at [928, 271] on div "Since this initial formulation, the term has been further developed and is now …" at bounding box center [991, 267] width 420 height 49
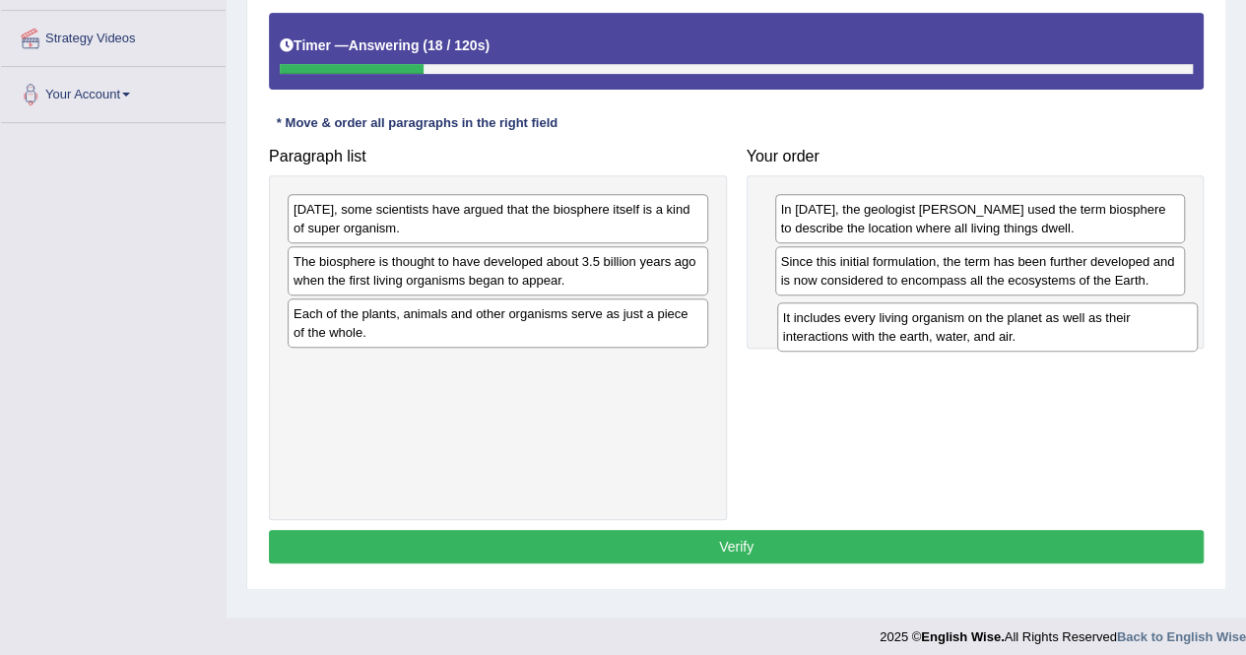
drag, startPoint x: 420, startPoint y: 265, endPoint x: 907, endPoint y: 321, distance: 490.7
click at [907, 321] on div "It includes every living organism on the planet as well as their interactions w…" at bounding box center [987, 326] width 420 height 49
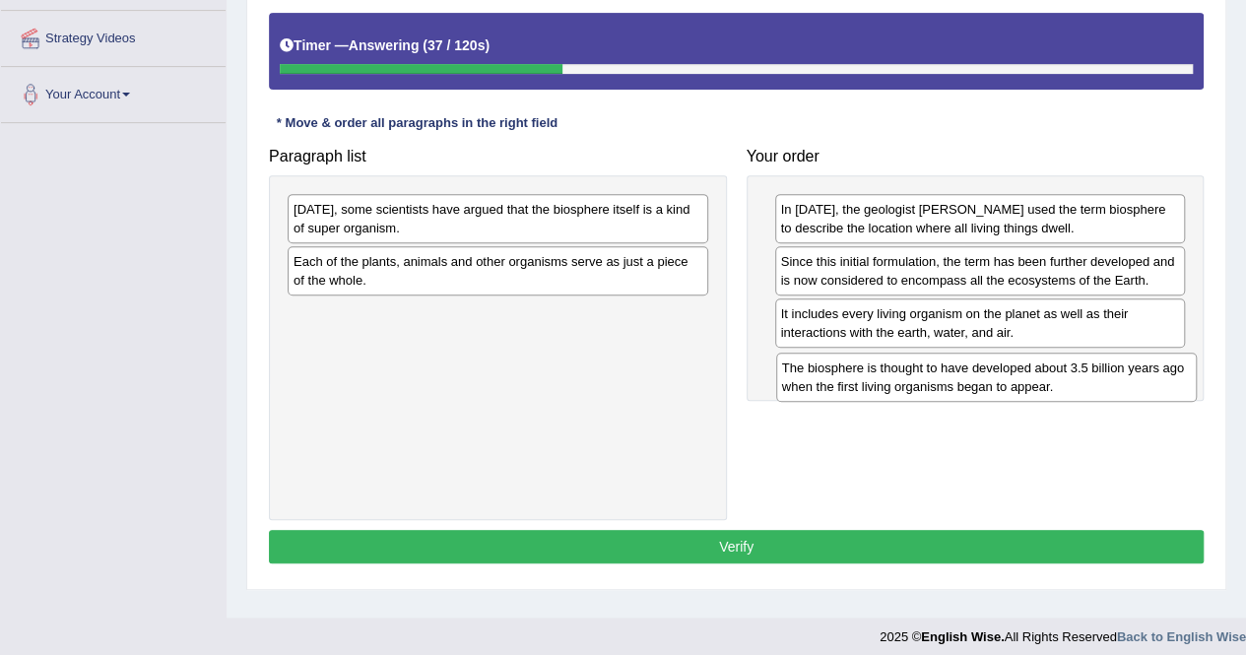
drag, startPoint x: 441, startPoint y: 264, endPoint x: 930, endPoint y: 371, distance: 500.1
click at [930, 371] on div "The biosphere is thought to have developed about 3.5 billion years ago when the…" at bounding box center [986, 377] width 420 height 49
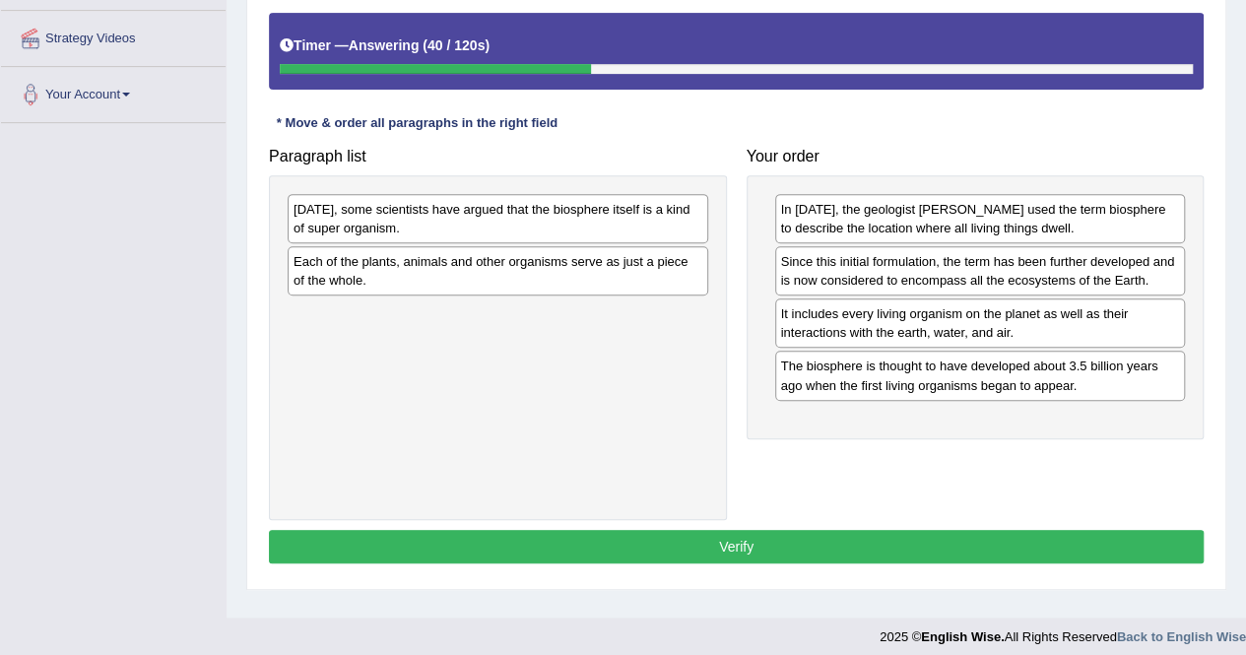
click at [441, 210] on div "Today, some scientists have argued that the biosphere itself is a kind of super…" at bounding box center [498, 218] width 420 height 49
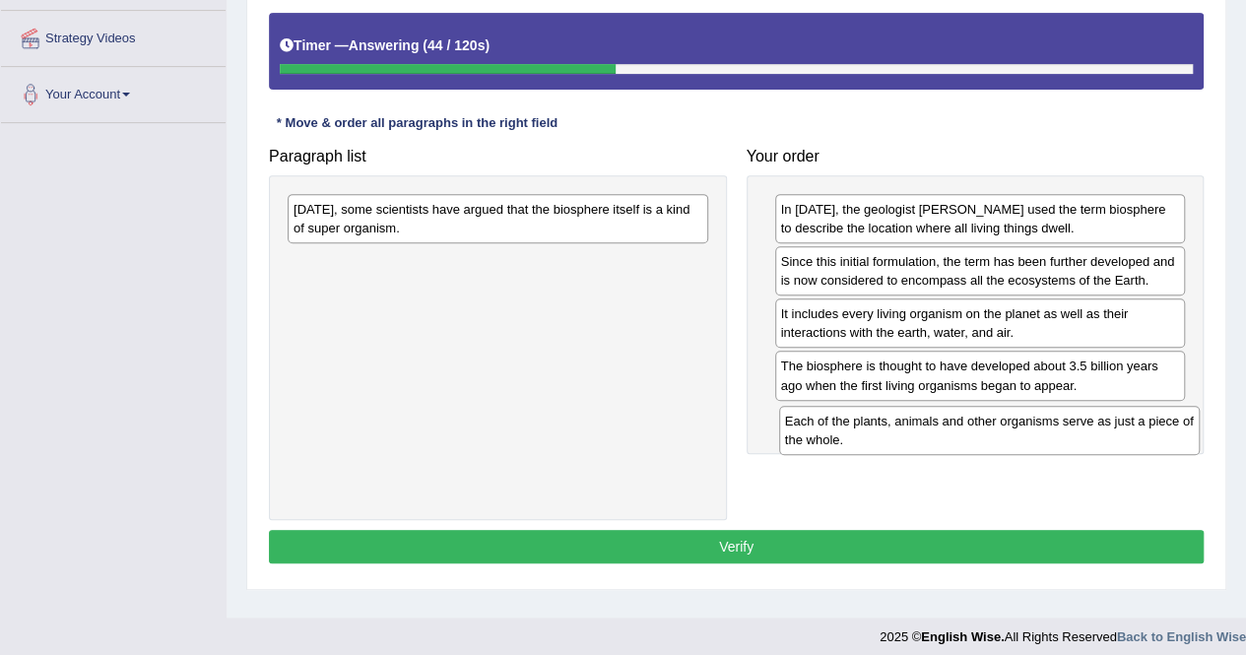
drag, startPoint x: 455, startPoint y: 269, endPoint x: 946, endPoint y: 428, distance: 516.6
click at [946, 428] on div "Each of the plants, animals and other organisms serve as just a piece of the wh…" at bounding box center [989, 430] width 420 height 49
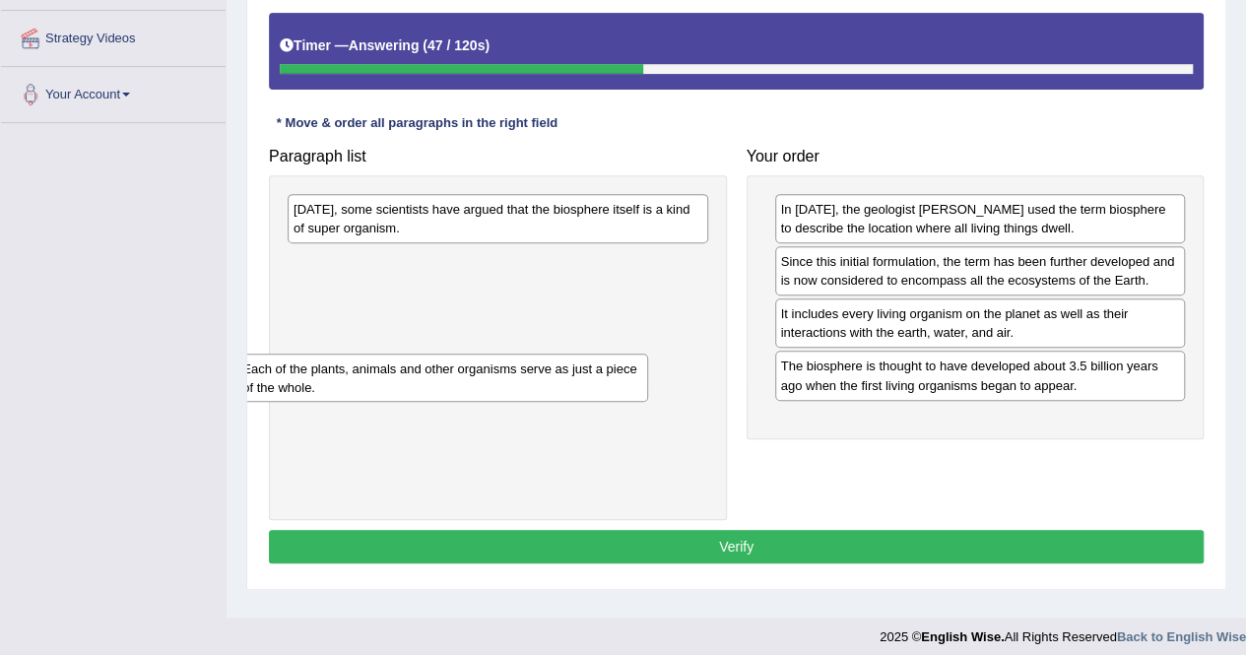
drag, startPoint x: 870, startPoint y: 424, endPoint x: 333, endPoint y: 377, distance: 538.8
click at [333, 377] on div "Each of the plants, animals and other organisms serve as just a piece of the wh…" at bounding box center [441, 378] width 411 height 49
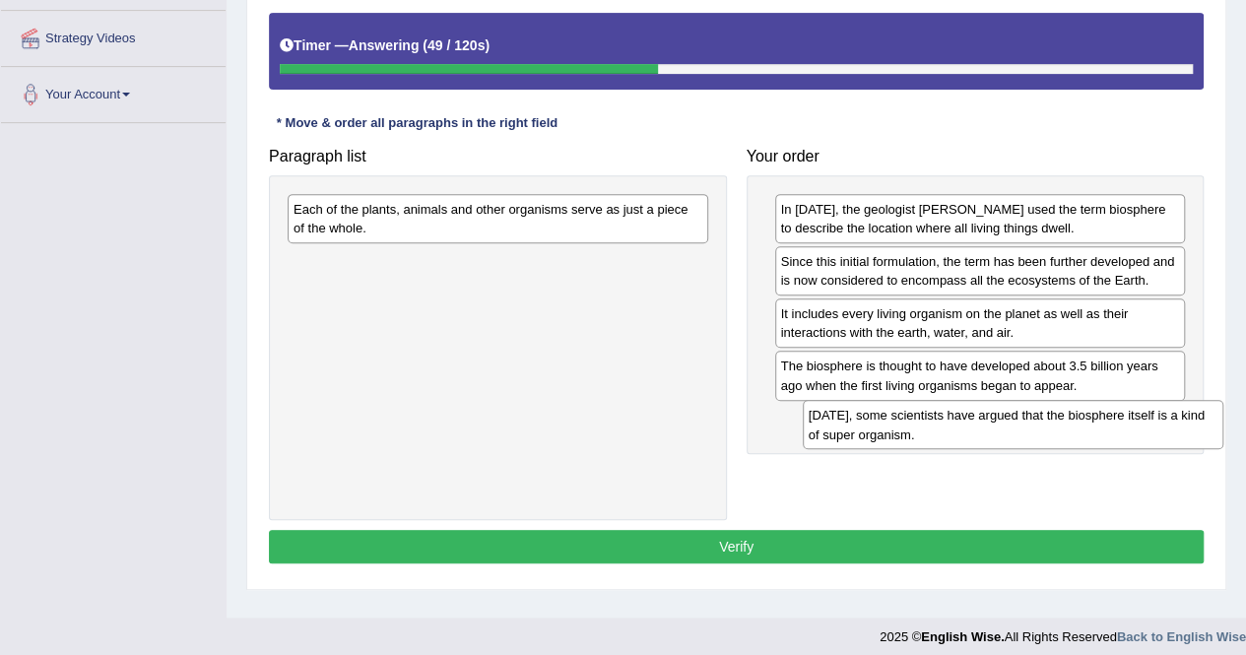
drag, startPoint x: 423, startPoint y: 229, endPoint x: 939, endPoint y: 435, distance: 555.5
click at [939, 435] on div "Today, some scientists have argued that the biosphere itself is a kind of super…" at bounding box center [1013, 424] width 420 height 49
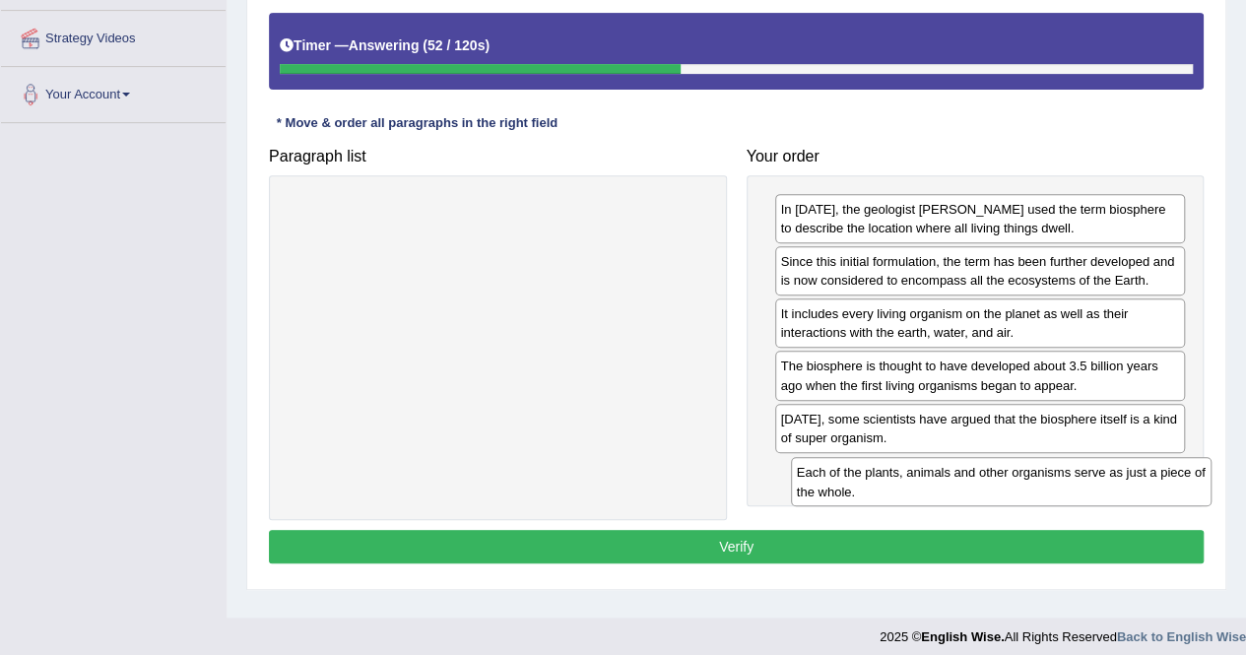
drag, startPoint x: 568, startPoint y: 211, endPoint x: 1062, endPoint y: 467, distance: 555.8
click at [1062, 467] on div "Each of the plants, animals and other organisms serve as just a piece of the wh…" at bounding box center [1001, 481] width 420 height 49
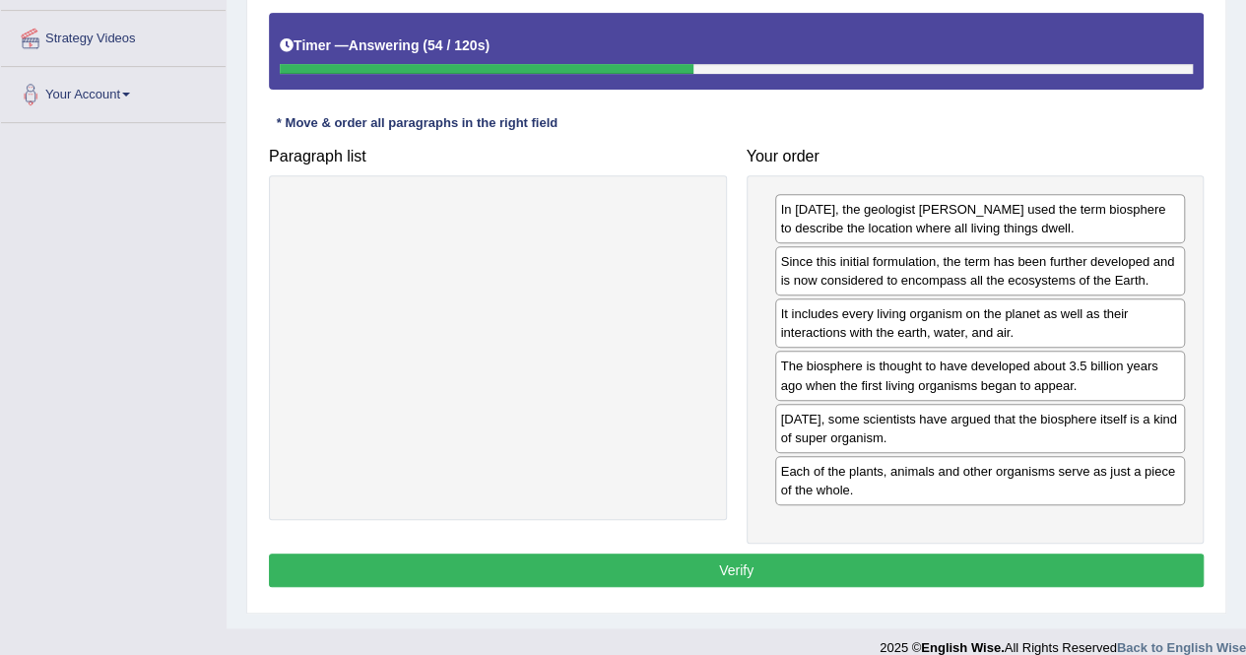
click at [743, 559] on button "Verify" at bounding box center [736, 569] width 935 height 33
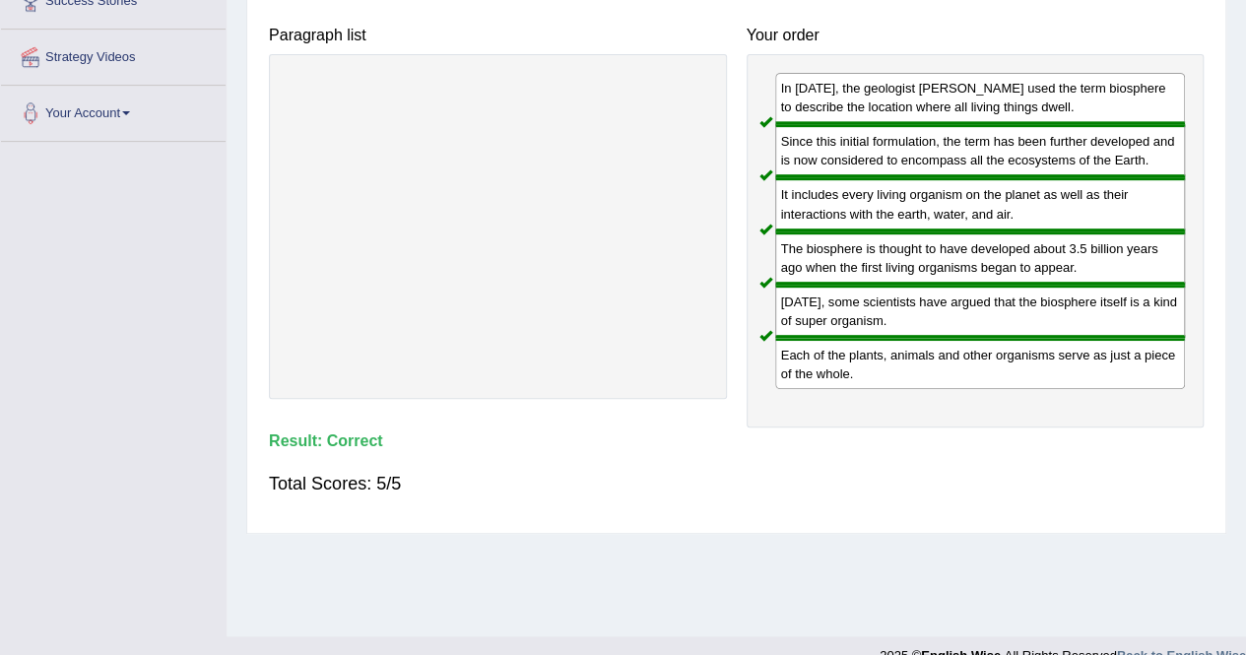
scroll to position [0, 0]
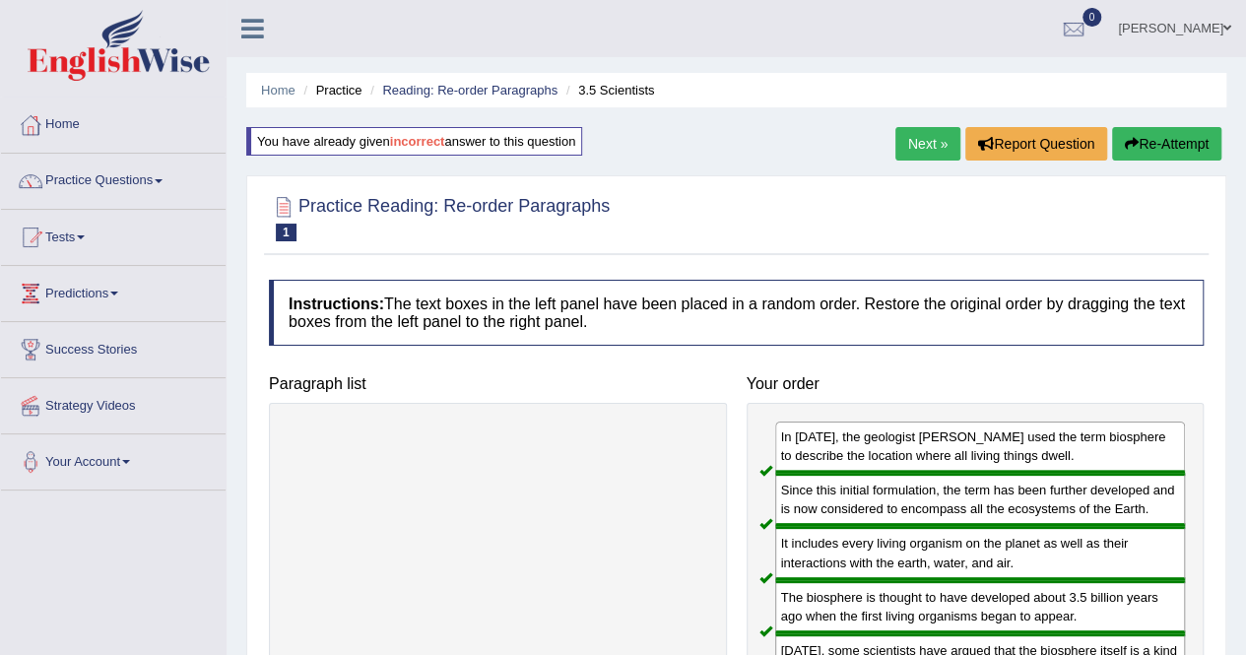
click at [1227, 285] on div "Home Practice Reading: Re-order Paragraphs 3.5 Scientists You have already give…" at bounding box center [735, 492] width 1019 height 985
click at [918, 145] on link "Next »" at bounding box center [927, 143] width 65 height 33
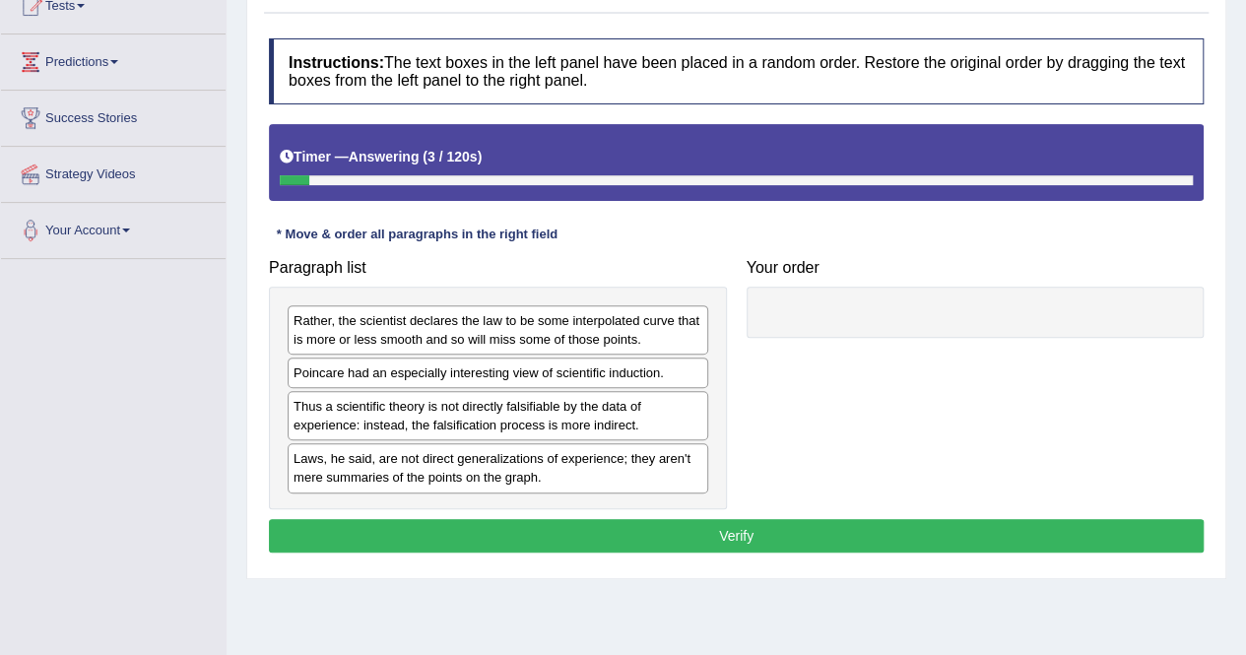
scroll to position [226, 0]
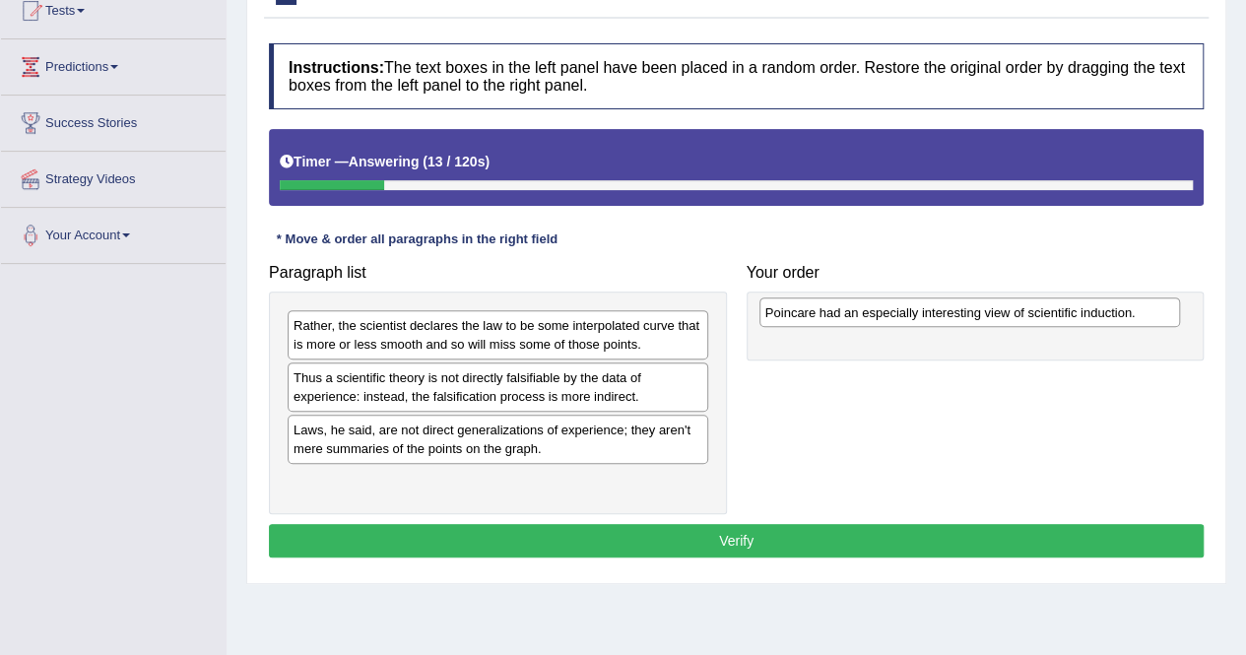
drag, startPoint x: 448, startPoint y: 379, endPoint x: 918, endPoint y: 316, distance: 473.9
click at [918, 316] on div "Poincare had an especially interesting view of scientific induction." at bounding box center [969, 312] width 420 height 30
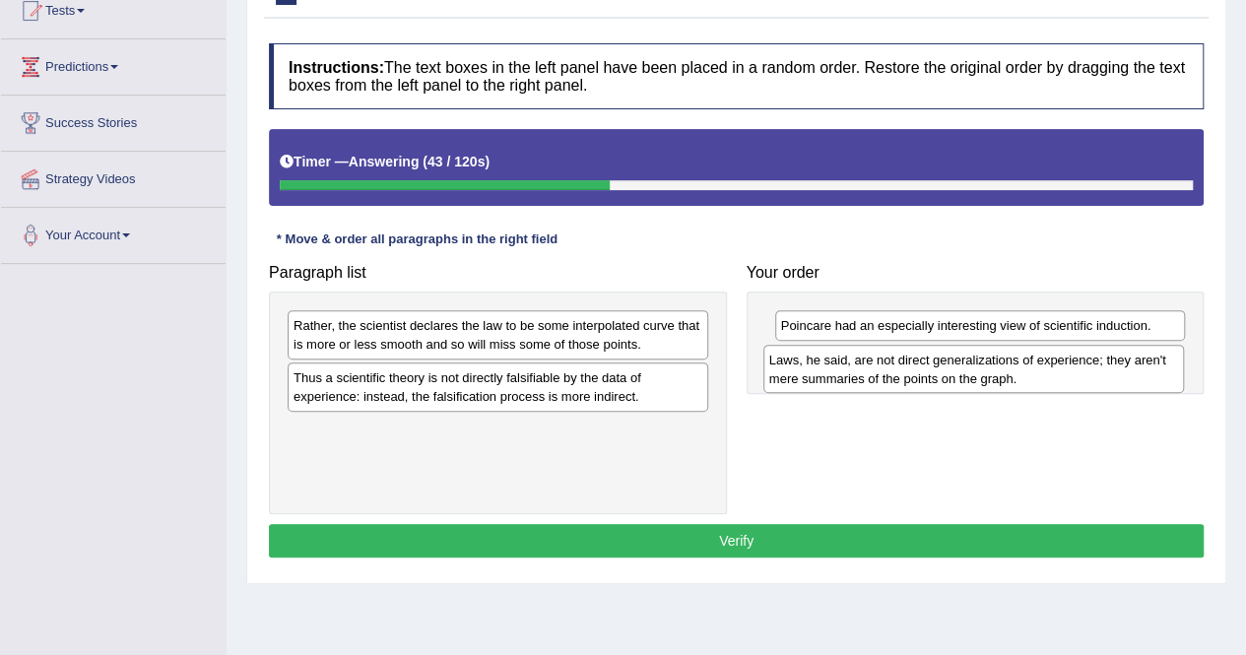
drag, startPoint x: 500, startPoint y: 438, endPoint x: 979, endPoint y: 370, distance: 483.4
click at [979, 370] on div "Laws, he said, are not direct generalizations of experience; they aren't mere s…" at bounding box center [973, 369] width 420 height 49
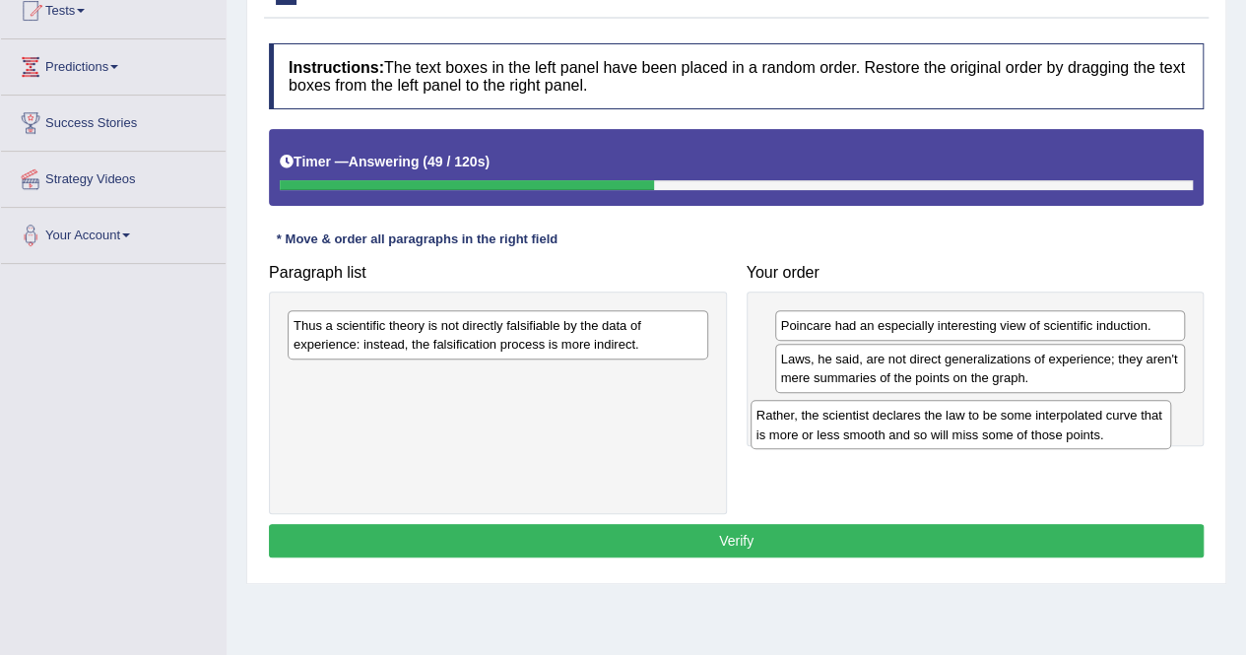
drag, startPoint x: 510, startPoint y: 335, endPoint x: 973, endPoint y: 426, distance: 471.8
click at [973, 426] on div "Rather, the scientist declares the law to be some interpolated curve that is mo…" at bounding box center [960, 424] width 420 height 49
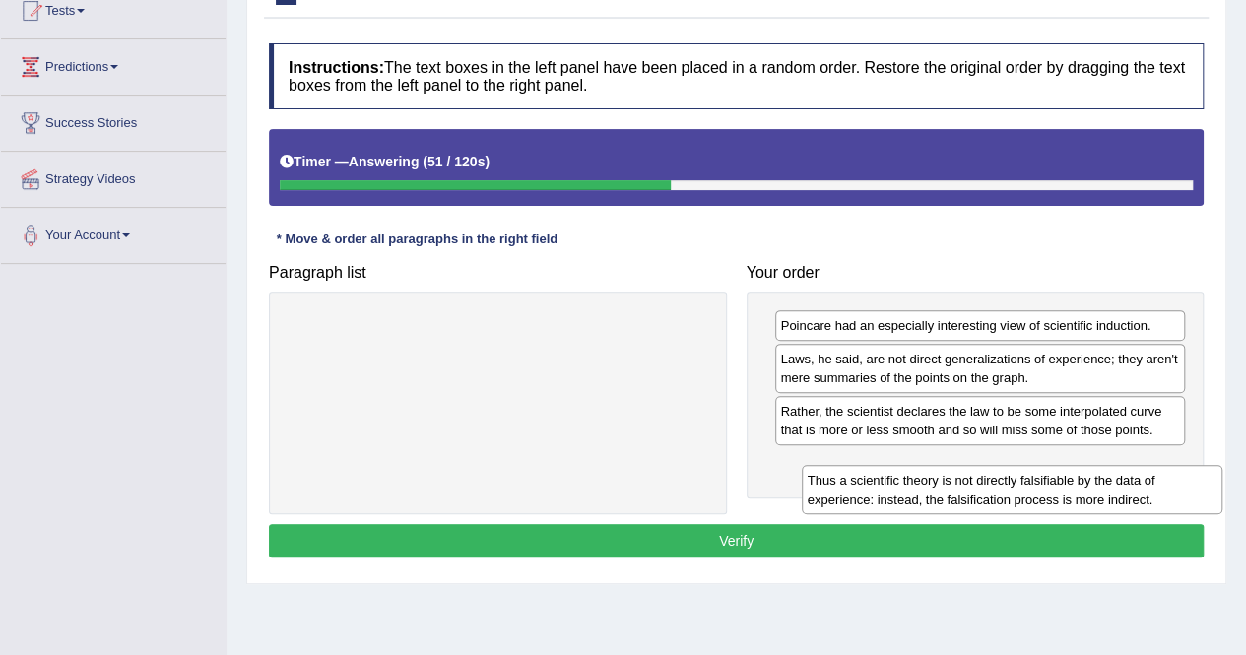
drag, startPoint x: 611, startPoint y: 329, endPoint x: 1127, endPoint y: 484, distance: 538.7
click at [1127, 484] on div "Thus a scientific theory is not directly falsifiable by the data of experience:…" at bounding box center [1012, 489] width 420 height 49
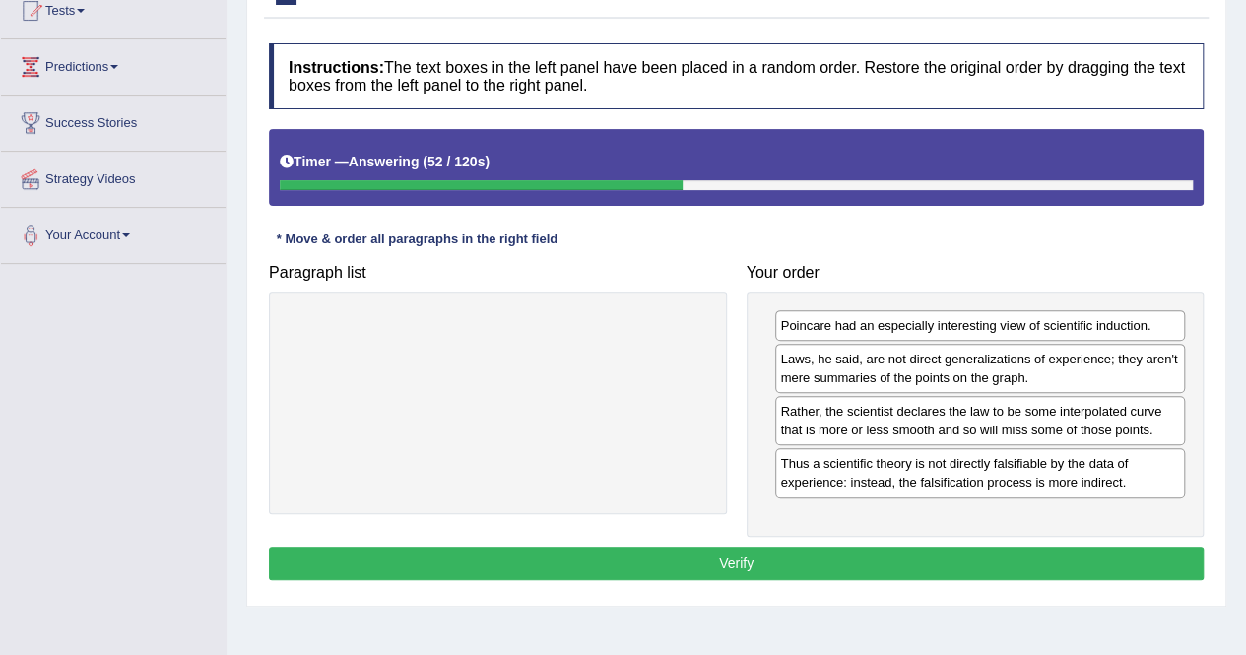
click at [742, 562] on button "Verify" at bounding box center [736, 563] width 935 height 33
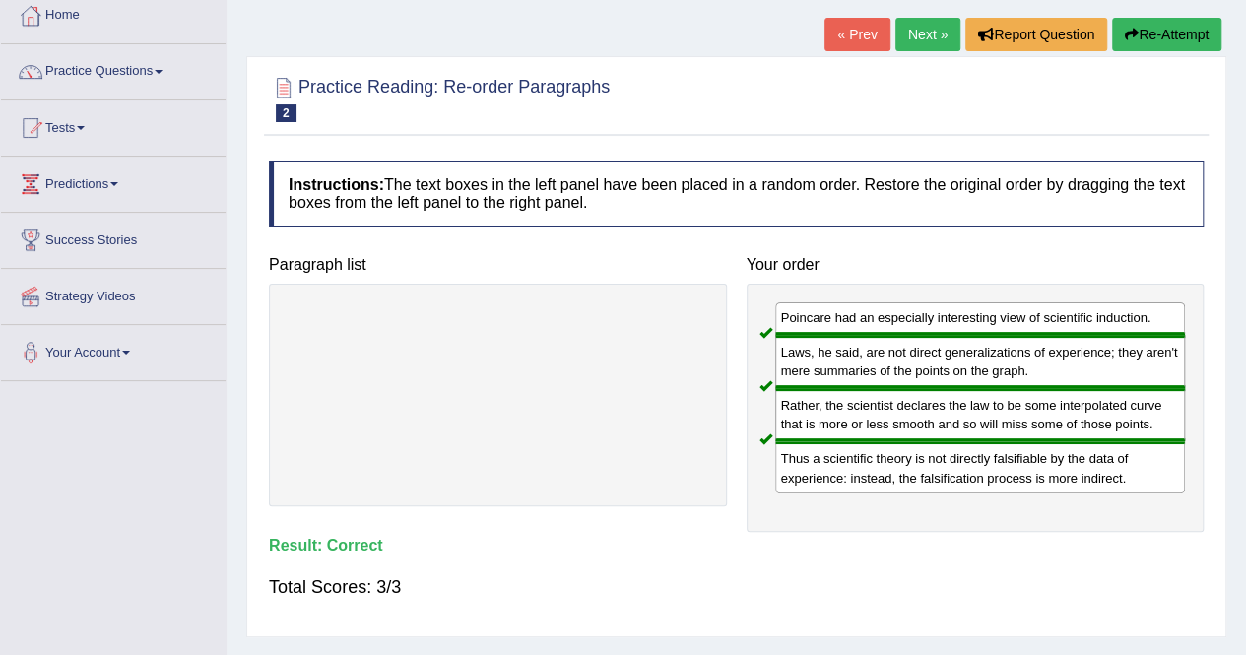
scroll to position [111, 0]
